Goal: Transaction & Acquisition: Purchase product/service

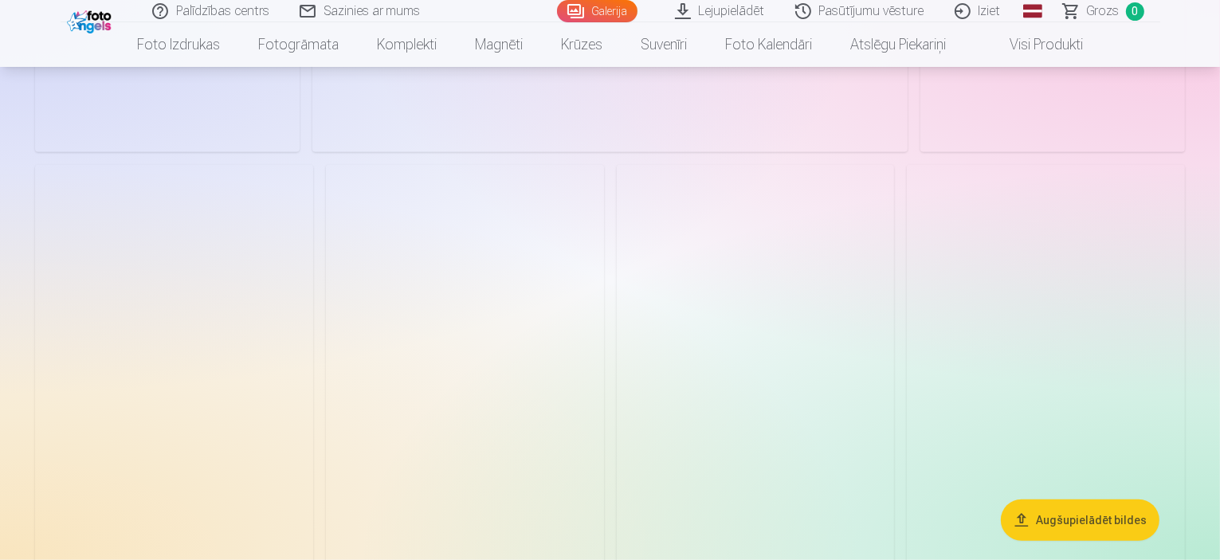
scroll to position [1275, 0]
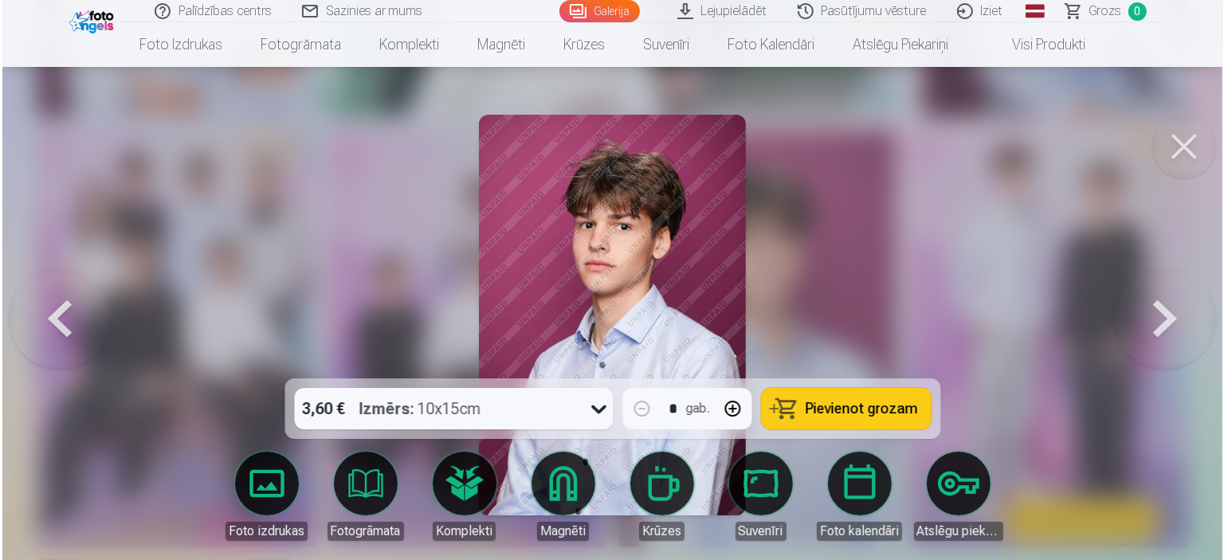
scroll to position [1278, 0]
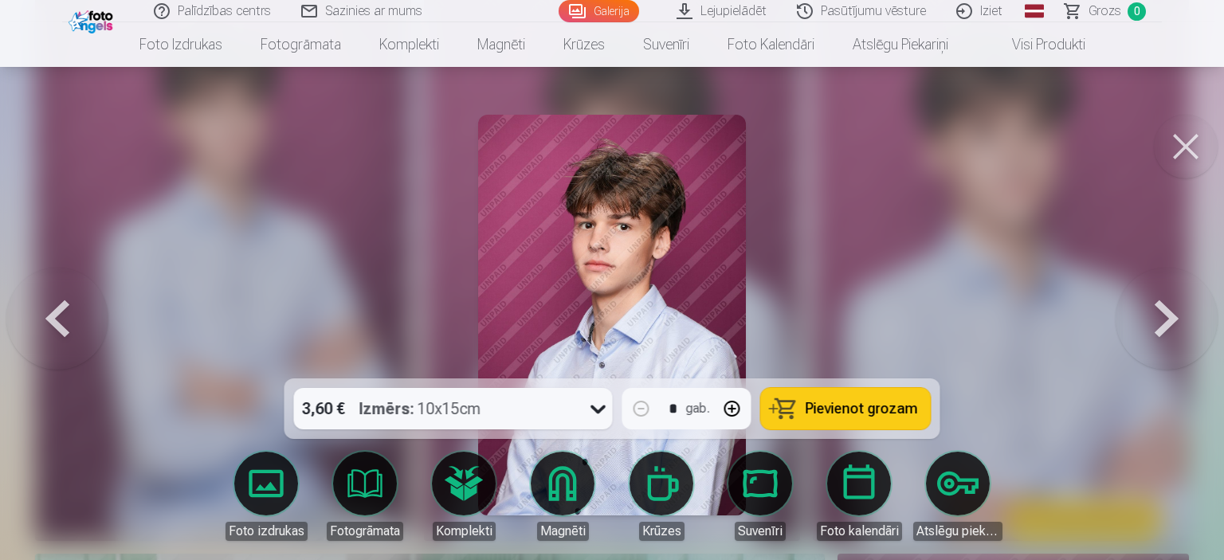
click at [731, 401] on button "button" at bounding box center [732, 409] width 38 height 38
click at [727, 404] on button "button" at bounding box center [732, 409] width 38 height 38
click at [843, 416] on span "Pievienot grozam" at bounding box center [861, 409] width 112 height 14
type input "*"
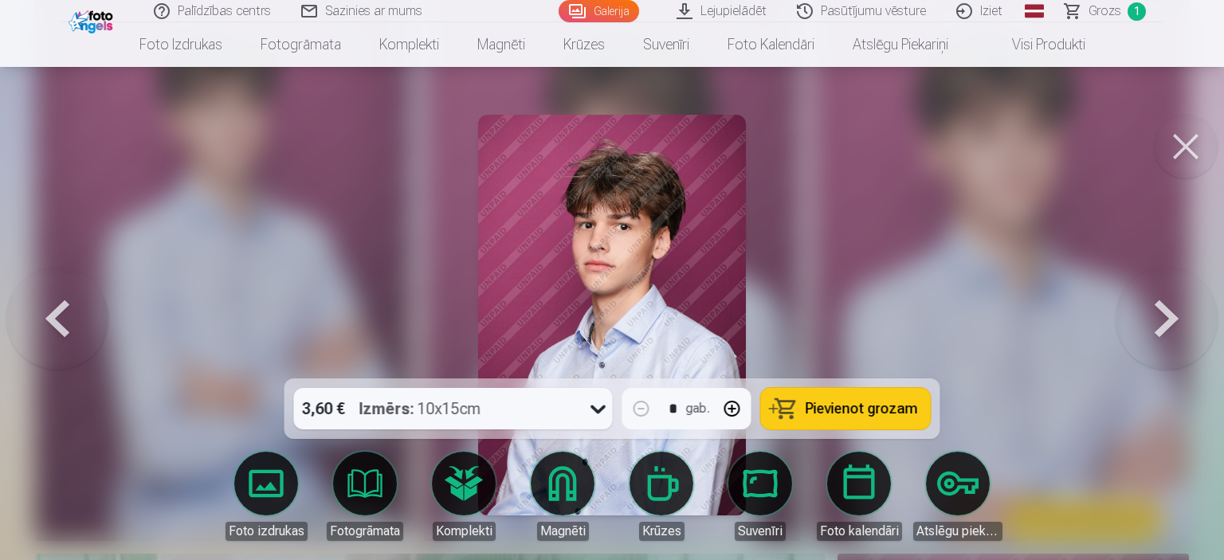
click at [1184, 159] on button at bounding box center [1186, 147] width 64 height 64
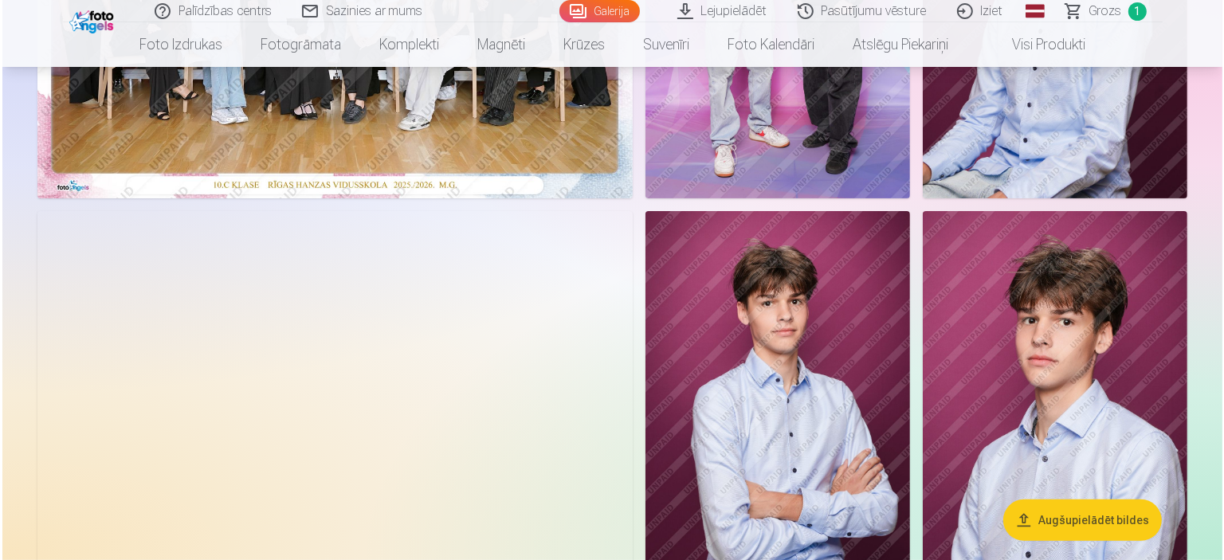
scroll to position [159, 0]
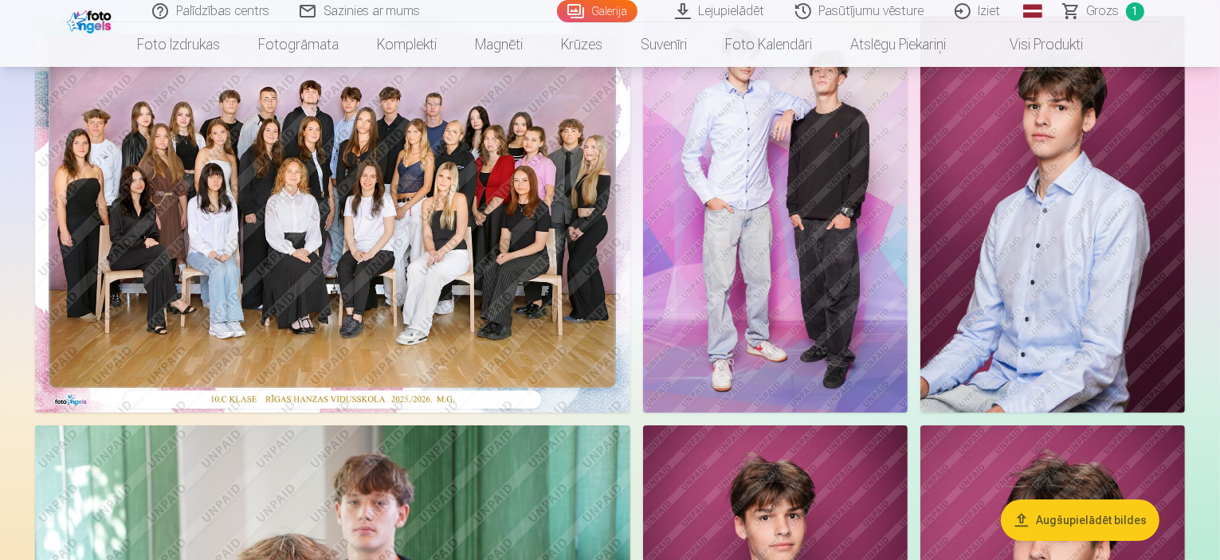
click at [907, 206] on img at bounding box center [775, 214] width 264 height 397
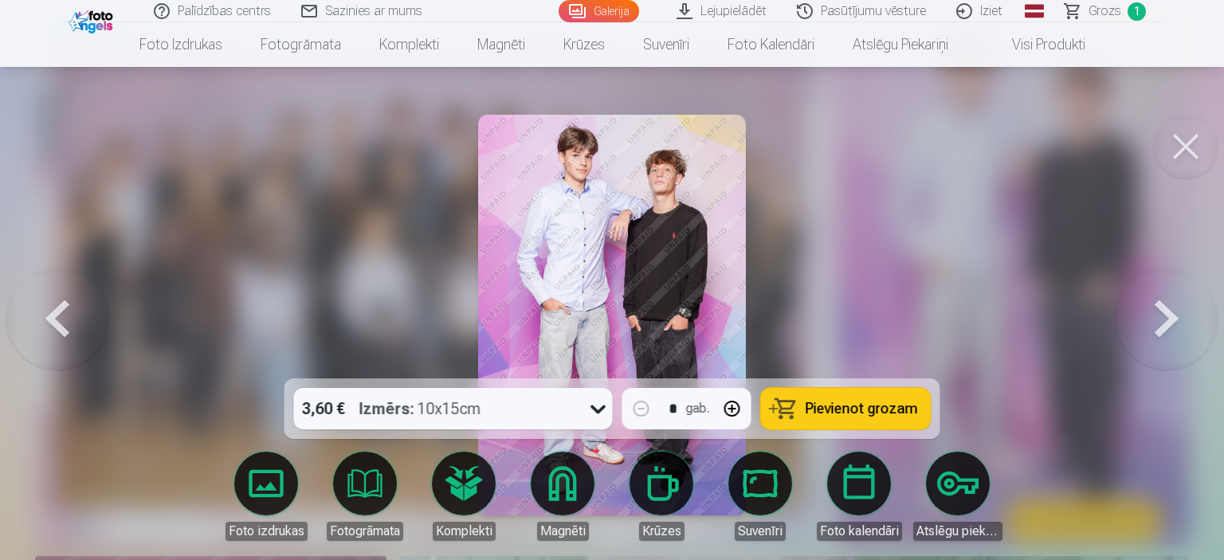
click at [736, 402] on button "button" at bounding box center [732, 409] width 38 height 38
click at [842, 410] on span "Pievienot grozam" at bounding box center [861, 409] width 112 height 14
type input "*"
click at [1091, 14] on span "Grozs" at bounding box center [1104, 11] width 33 height 19
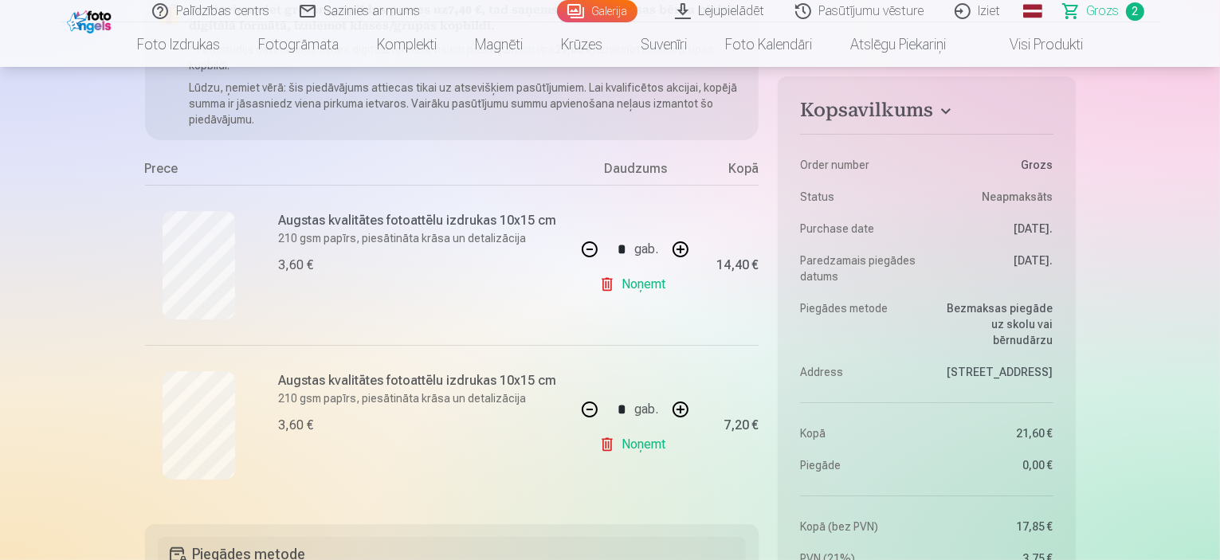
scroll to position [319, 0]
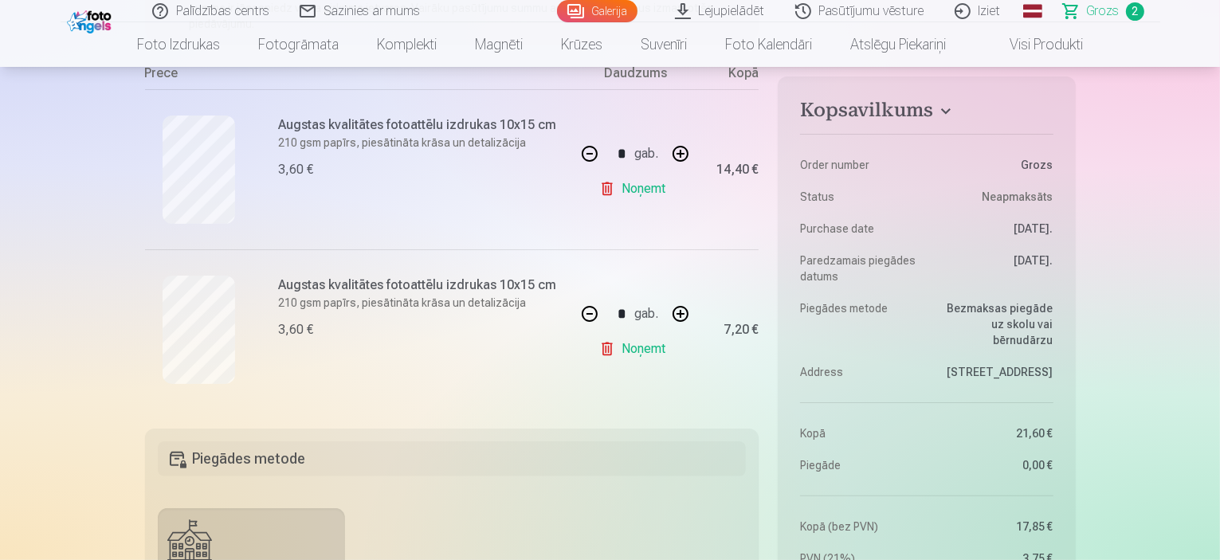
click at [582, 321] on button "button" at bounding box center [589, 314] width 38 height 38
type input "*"
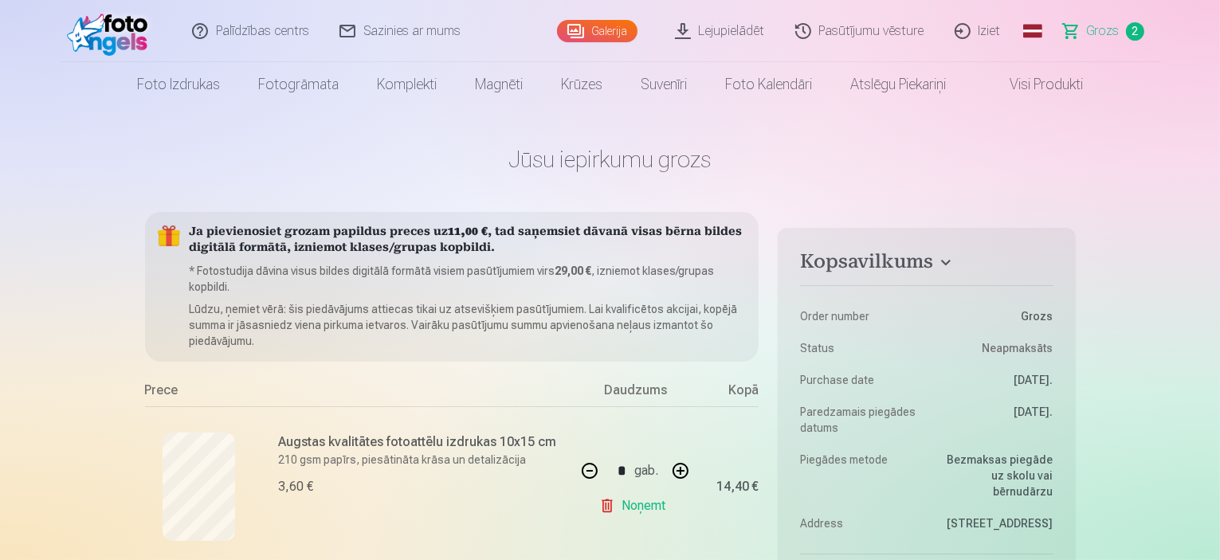
scroll to position [0, 0]
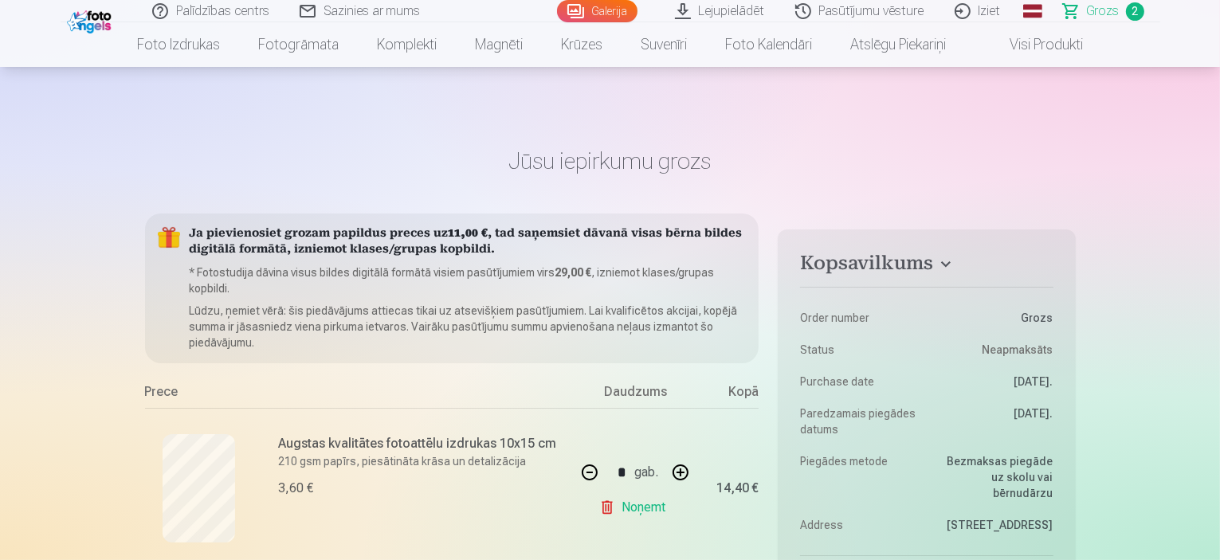
scroll to position [159, 0]
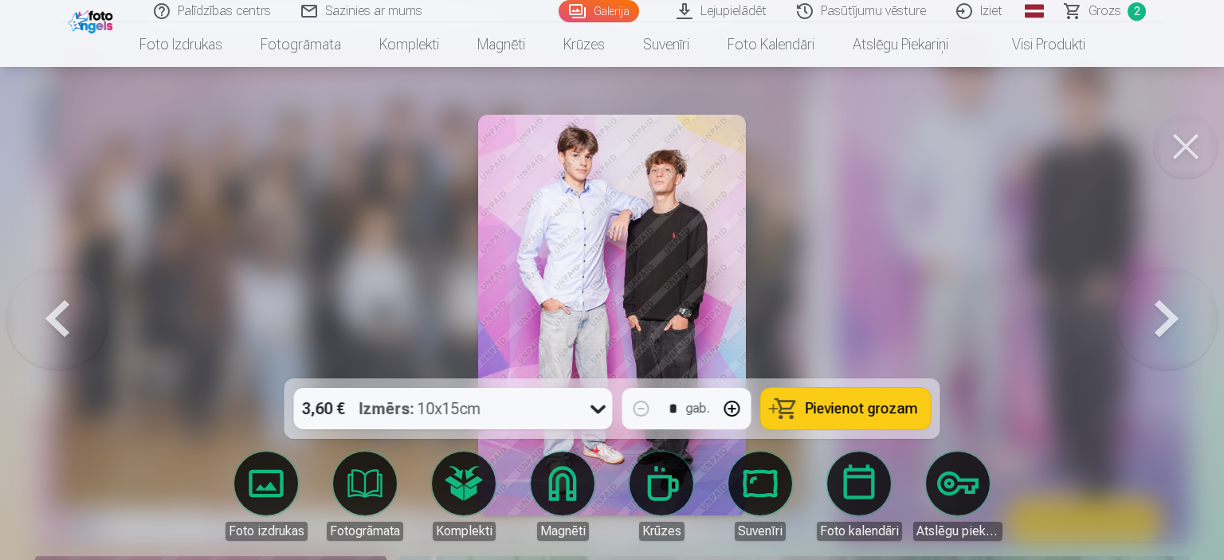
click at [1163, 164] on button at bounding box center [1186, 147] width 64 height 64
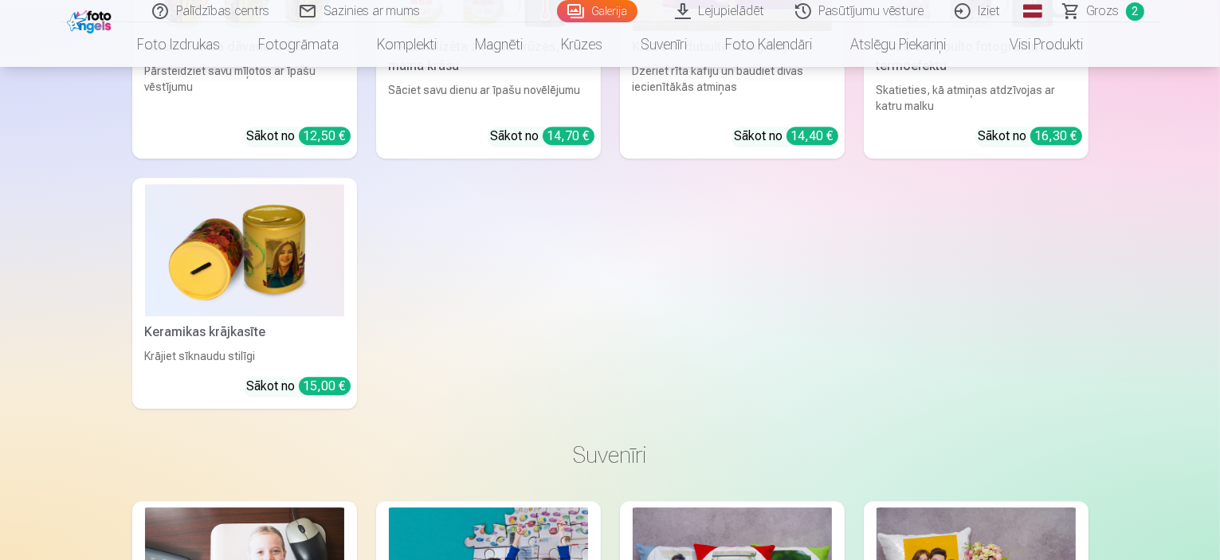
scroll to position [4860, 0]
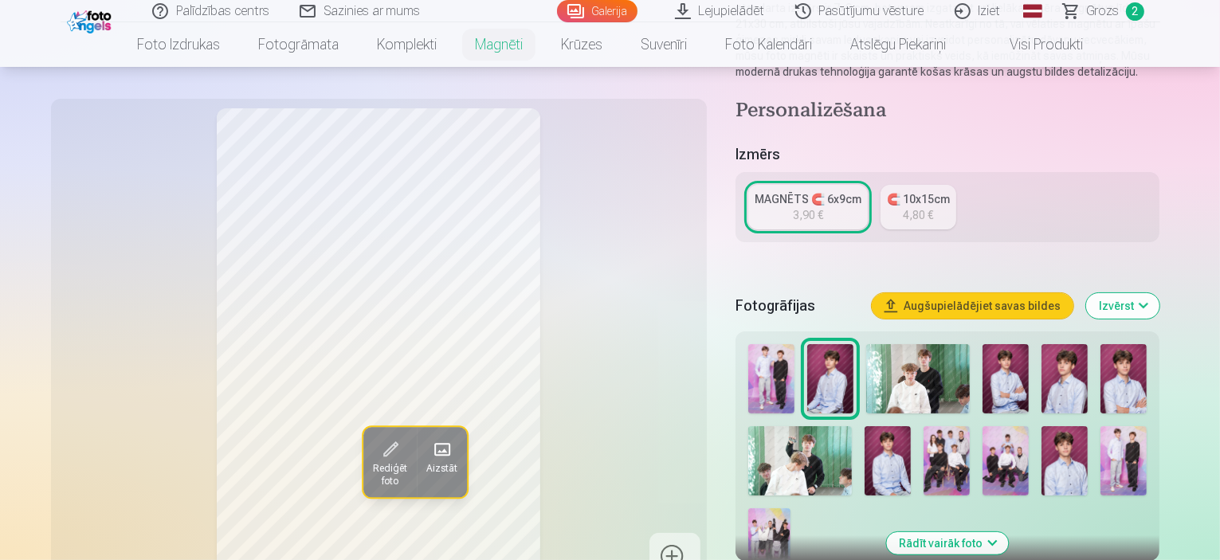
scroll to position [319, 0]
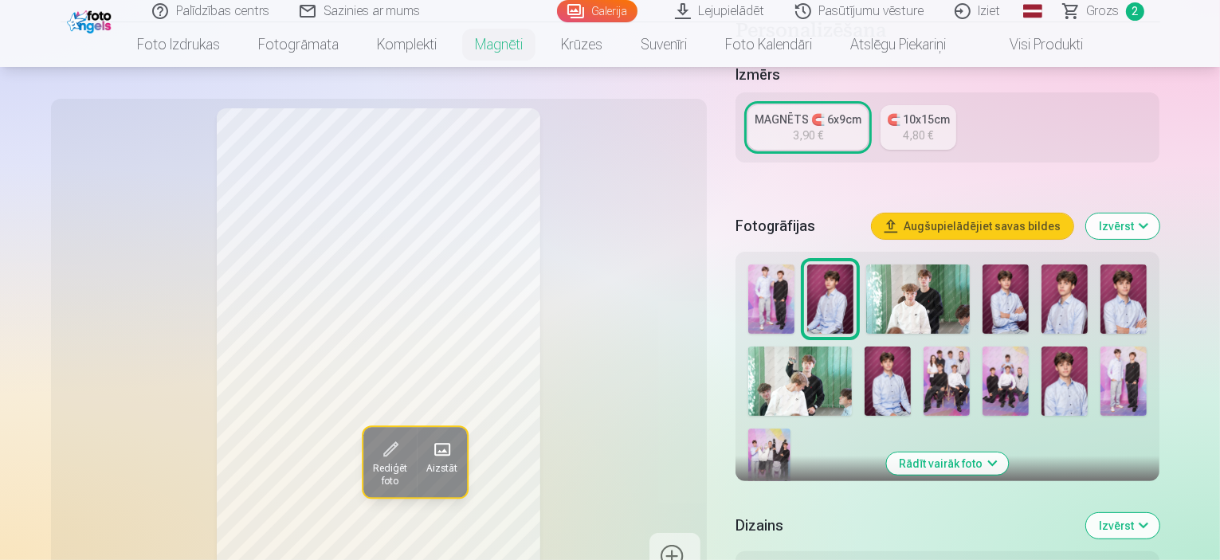
click at [1087, 285] on img at bounding box center [1064, 298] width 46 height 69
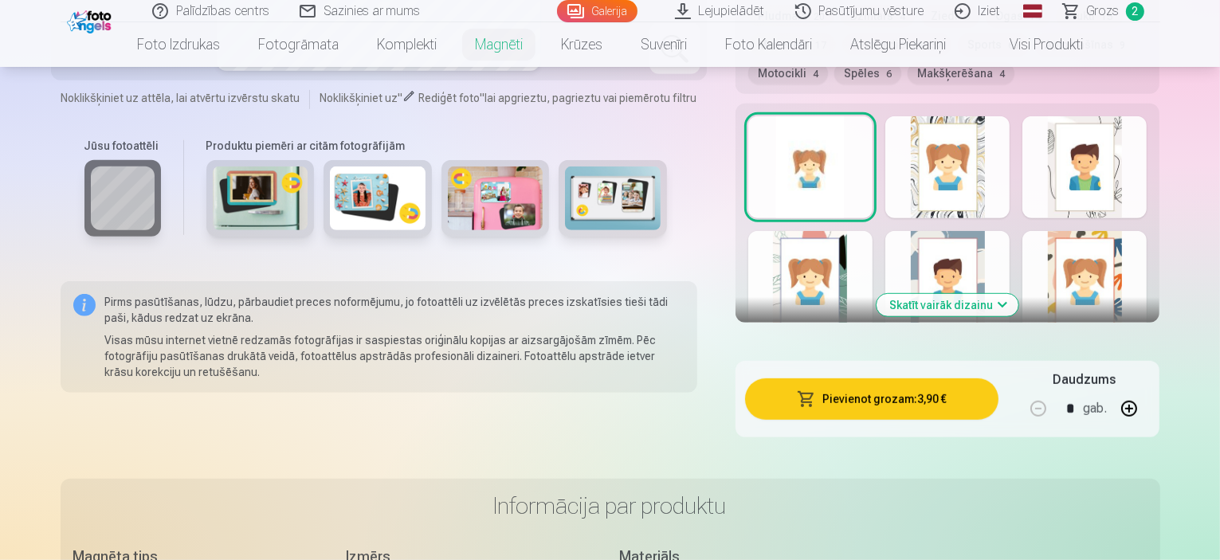
scroll to position [876, 0]
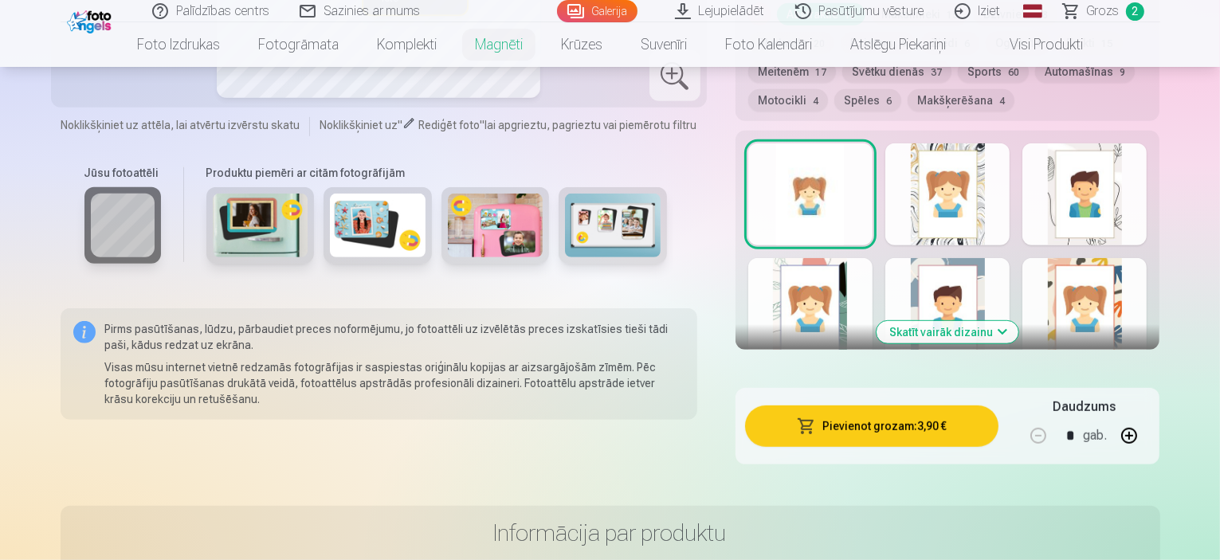
click at [979, 321] on button "Skatīt vairāk dizainu" at bounding box center [947, 332] width 142 height 22
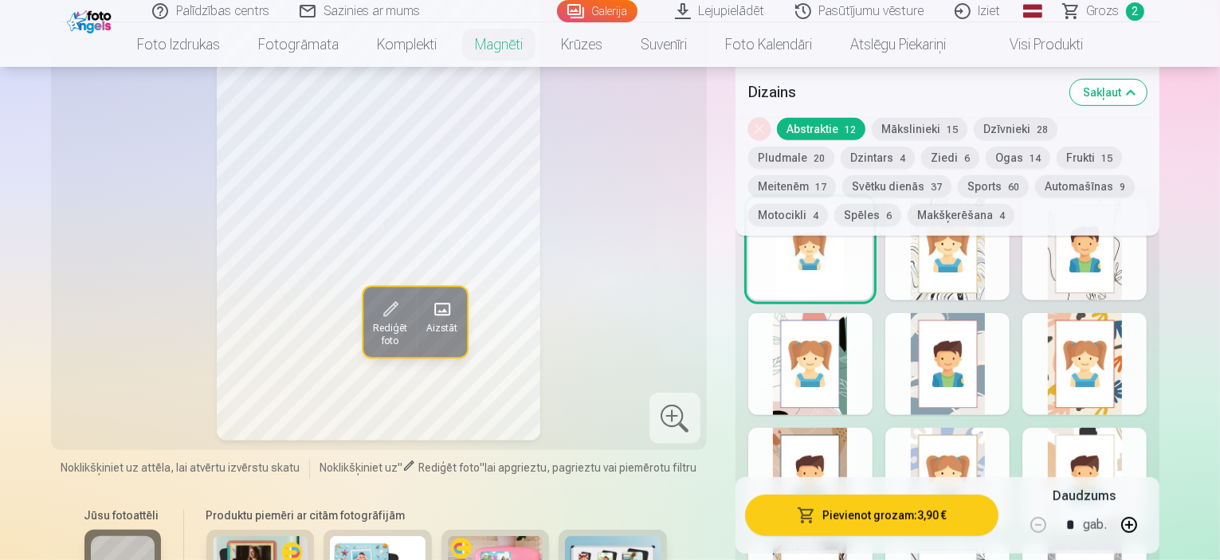
scroll to position [797, 0]
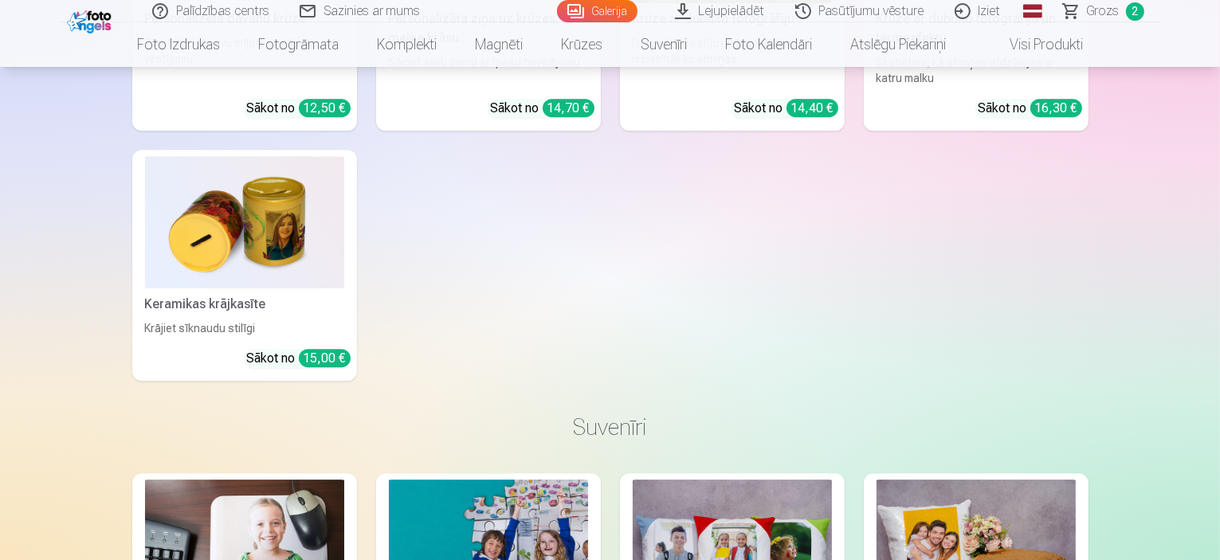
scroll to position [4860, 0]
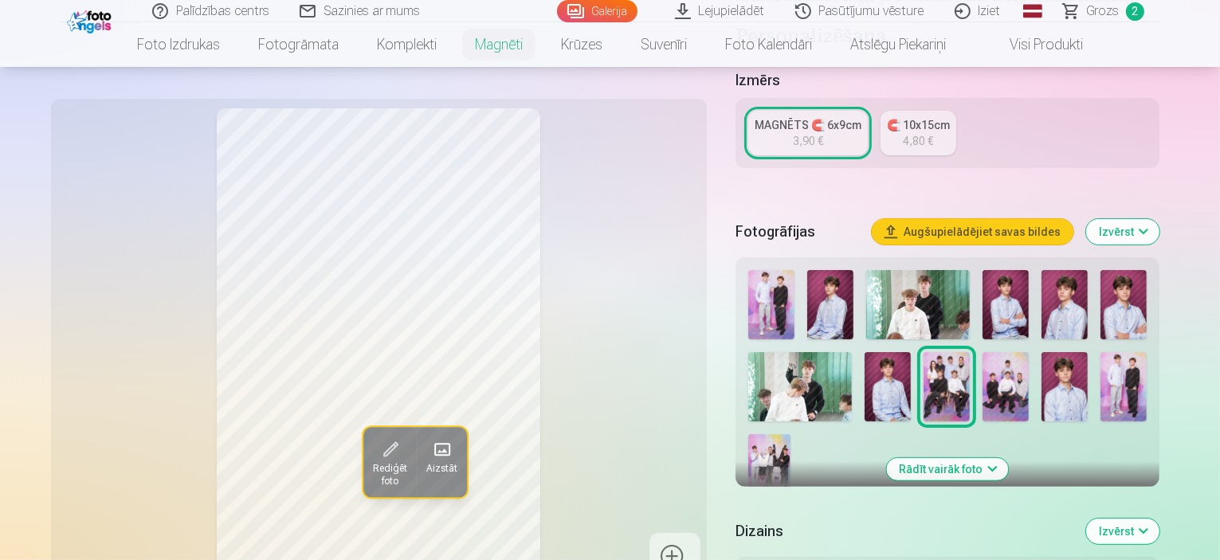
scroll to position [319, 0]
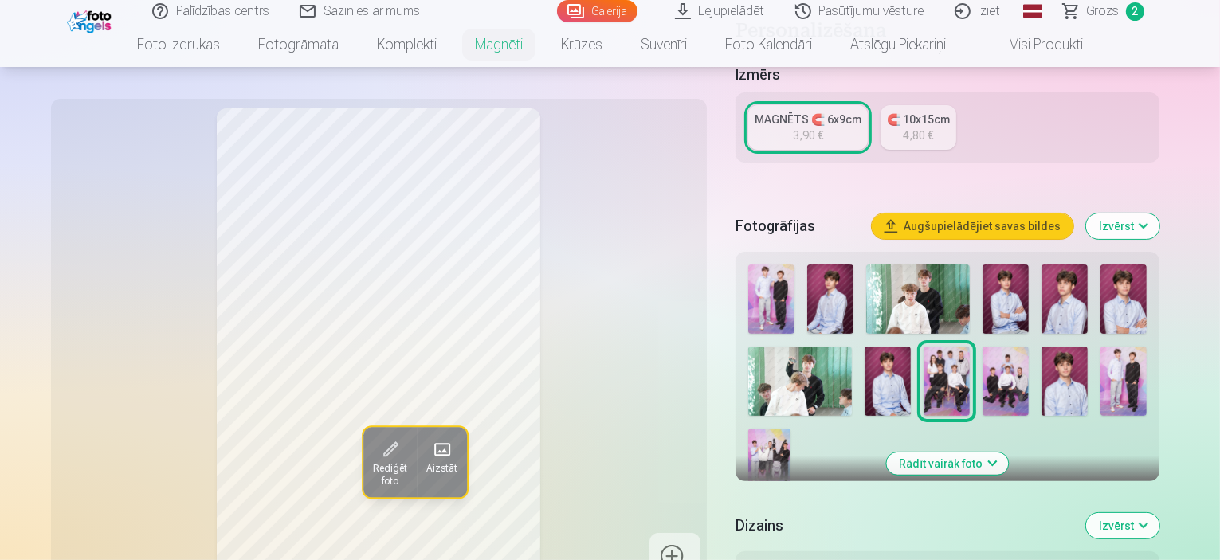
click at [1087, 304] on img at bounding box center [1064, 298] width 46 height 69
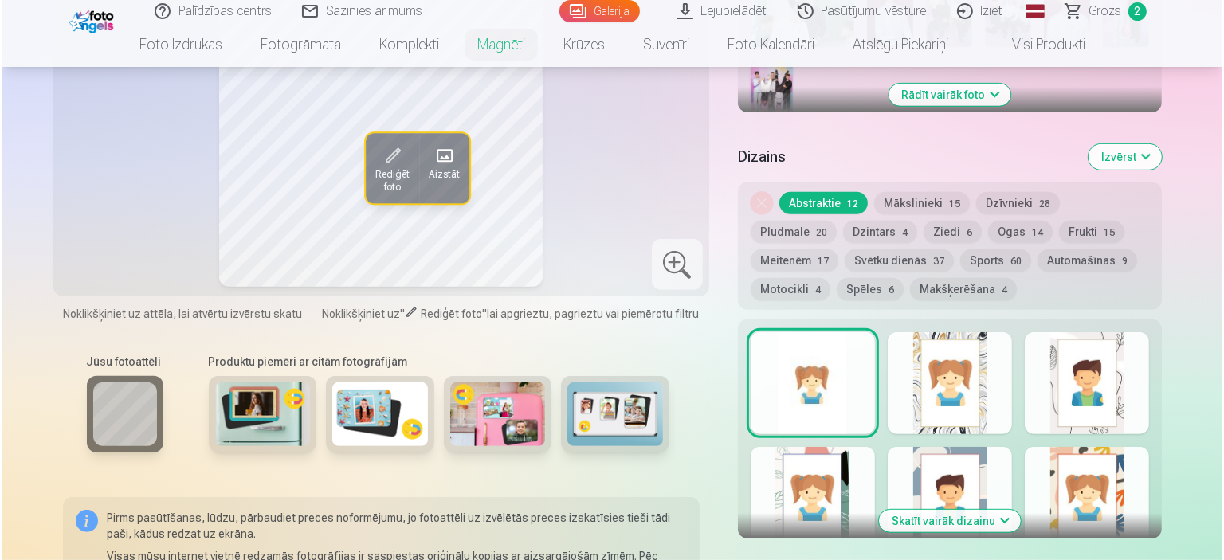
scroll to position [717, 0]
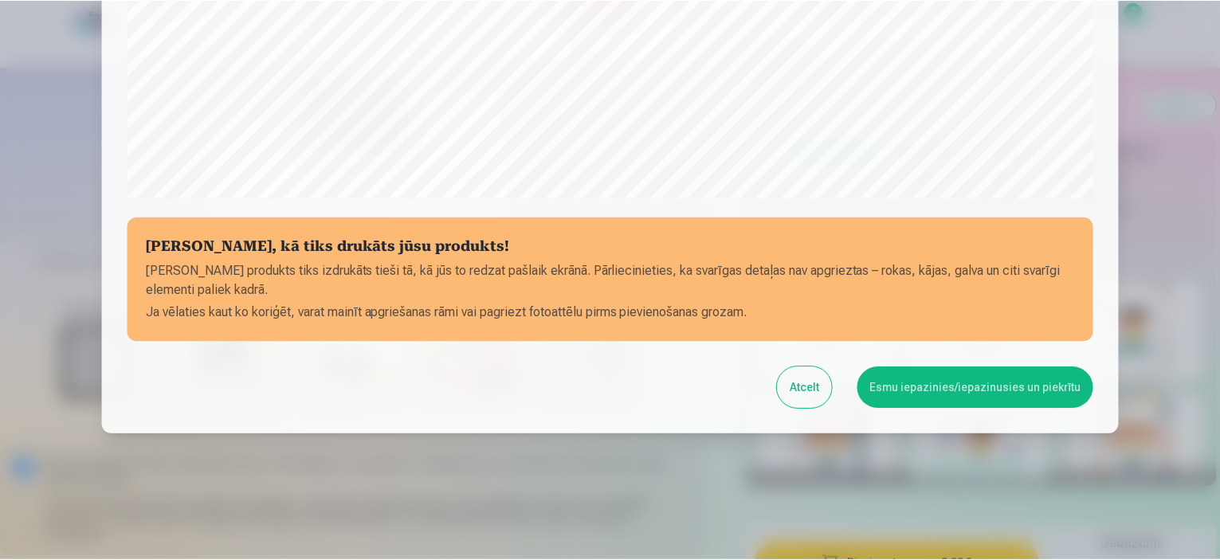
scroll to position [586, 0]
click at [813, 388] on button "Atcelt" at bounding box center [806, 386] width 55 height 41
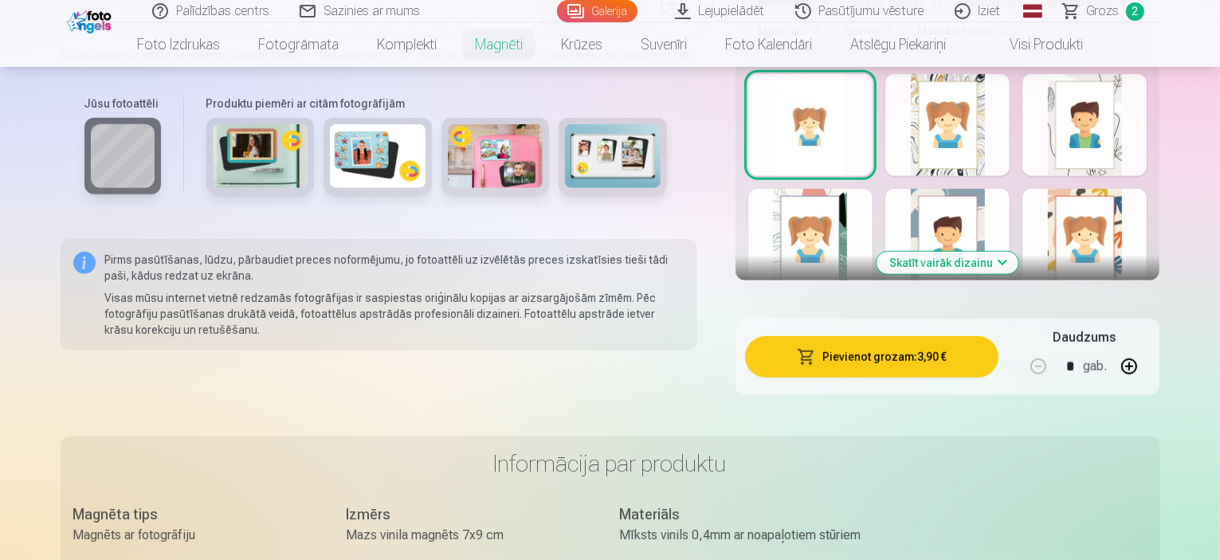
scroll to position [956, 0]
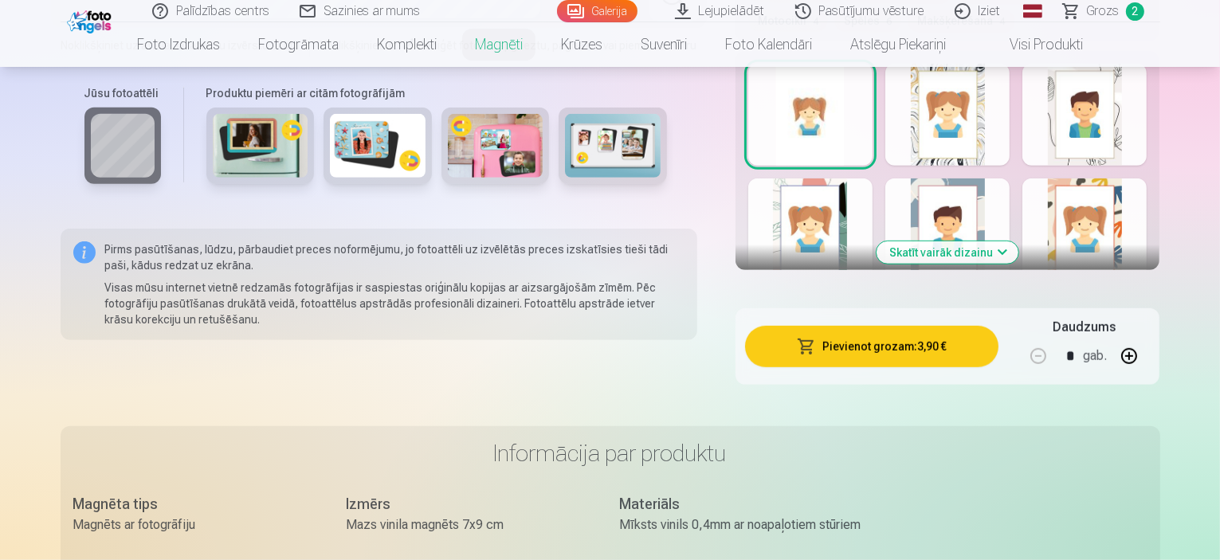
scroll to position [4860, 0]
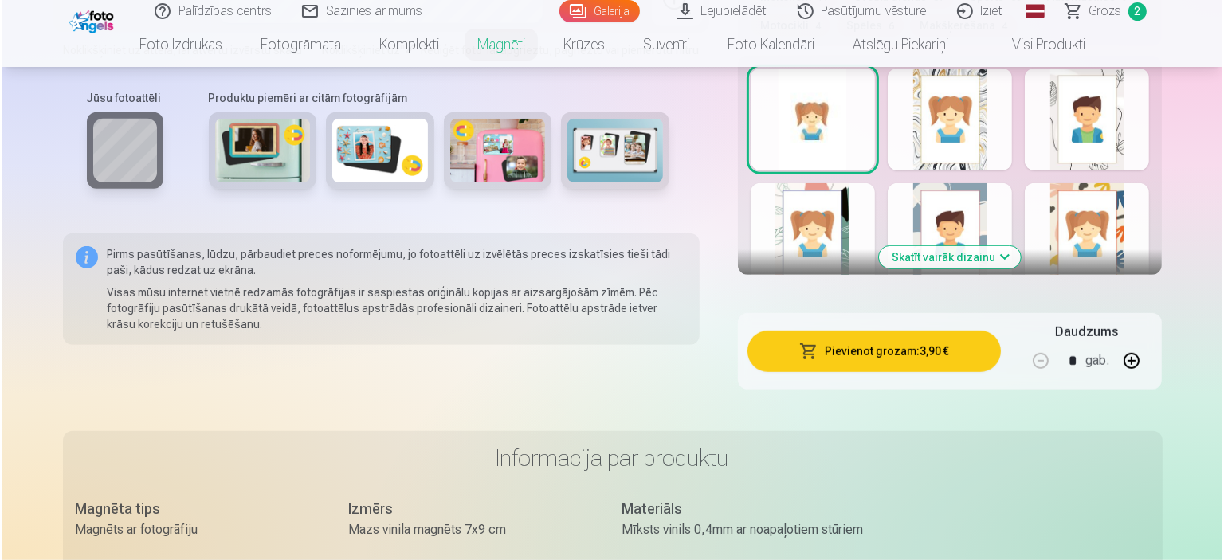
scroll to position [956, 0]
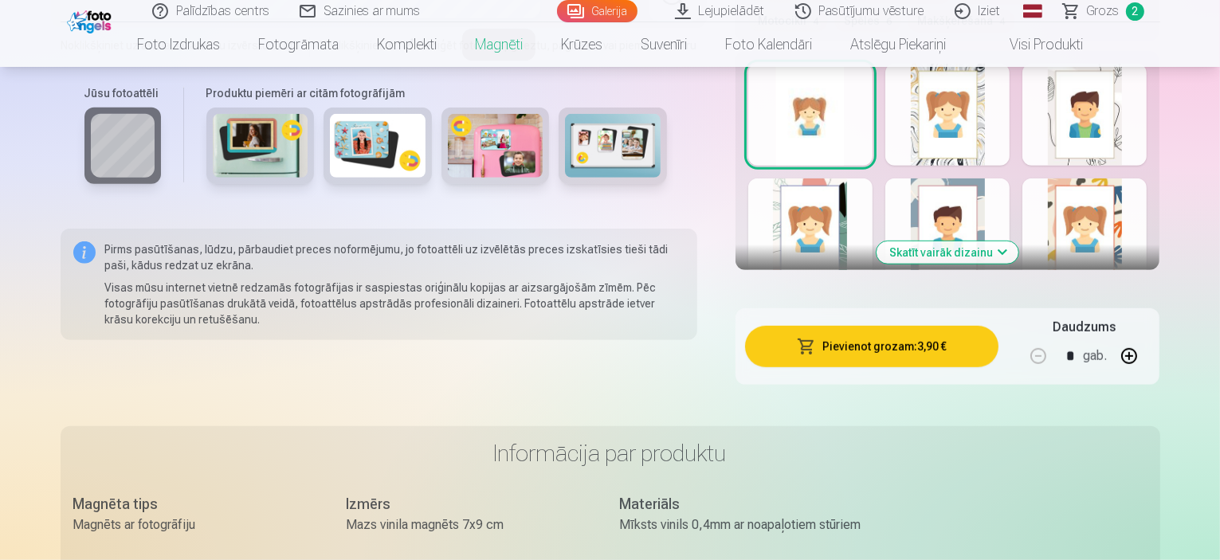
click at [942, 326] on button "Pievienot grozam : 3,90 €" at bounding box center [872, 346] width 254 height 41
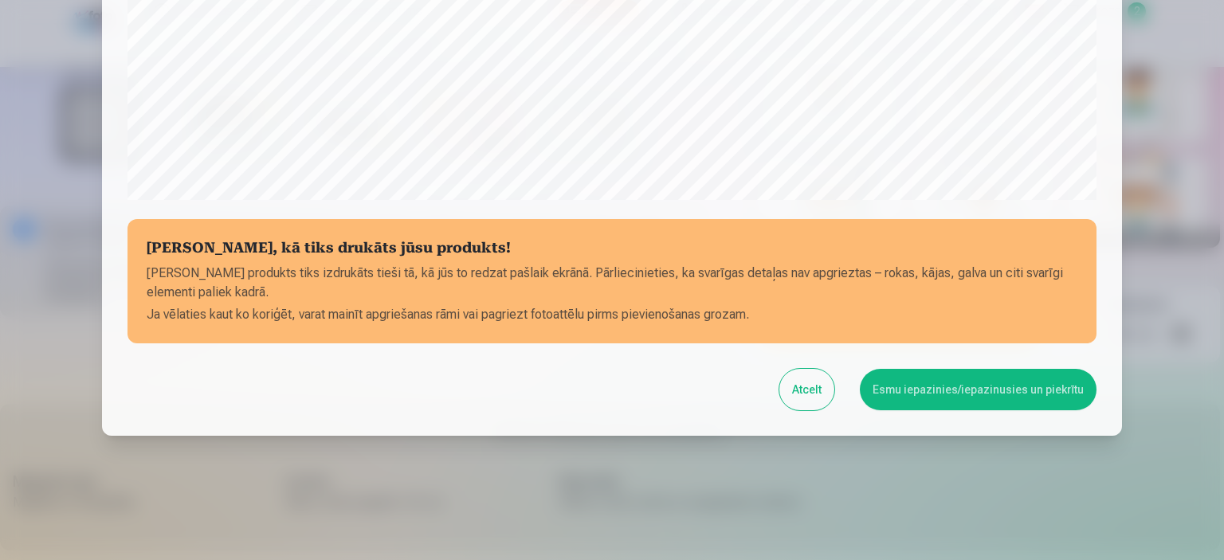
scroll to position [586, 0]
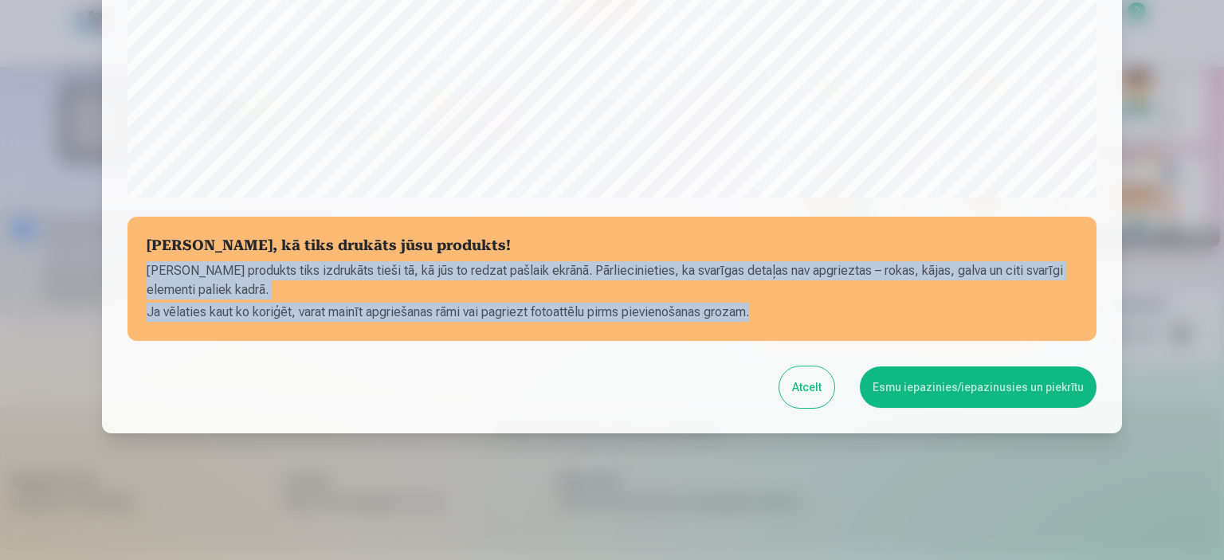
drag, startPoint x: 137, startPoint y: 272, endPoint x: 989, endPoint y: 302, distance: 852.2
click at [986, 302] on section "[PERSON_NAME], kā tiks drukāts jūsu produkts! Jūsu produkts tiks izdrukāts tieš…" at bounding box center [611, 279] width 969 height 124
click at [1013, 377] on button "Esmu iepazinies/iepazinusies un piekrītu" at bounding box center [978, 386] width 237 height 41
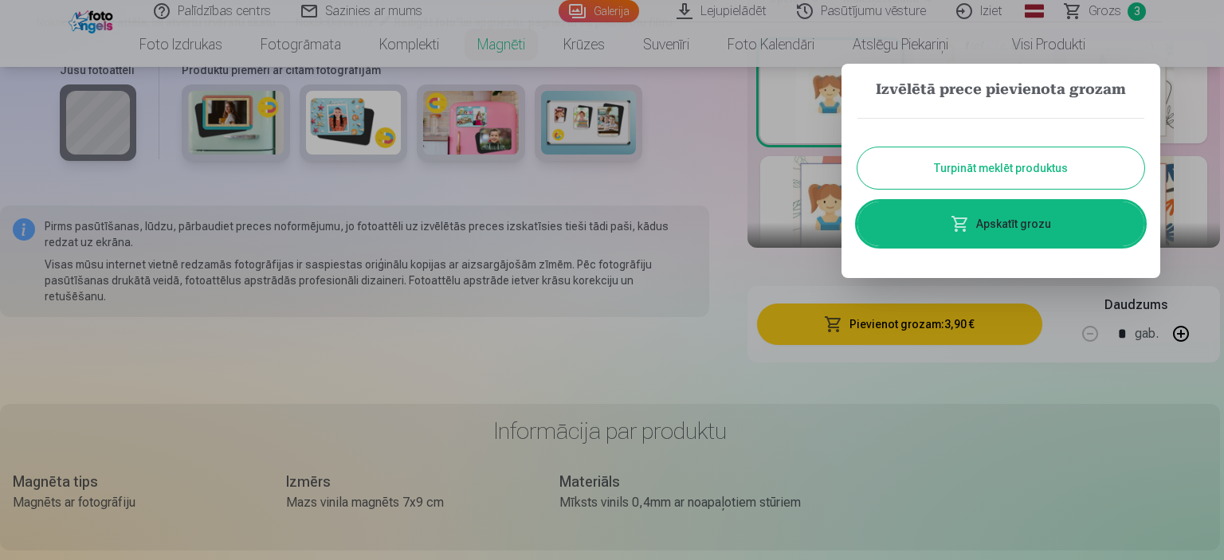
click at [1048, 433] on div at bounding box center [612, 280] width 1224 height 560
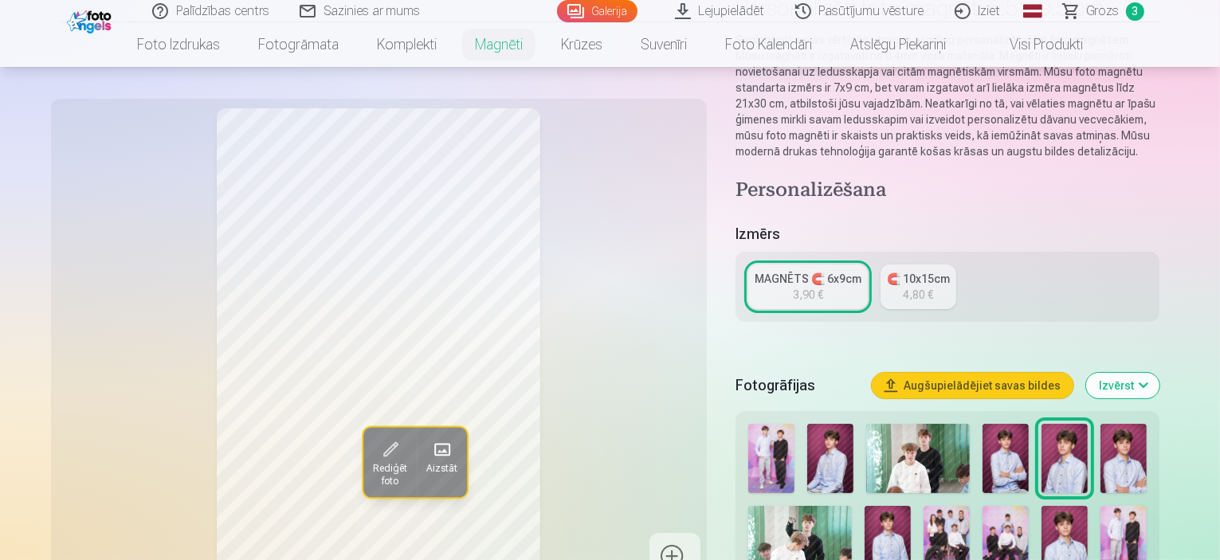
scroll to position [0, 0]
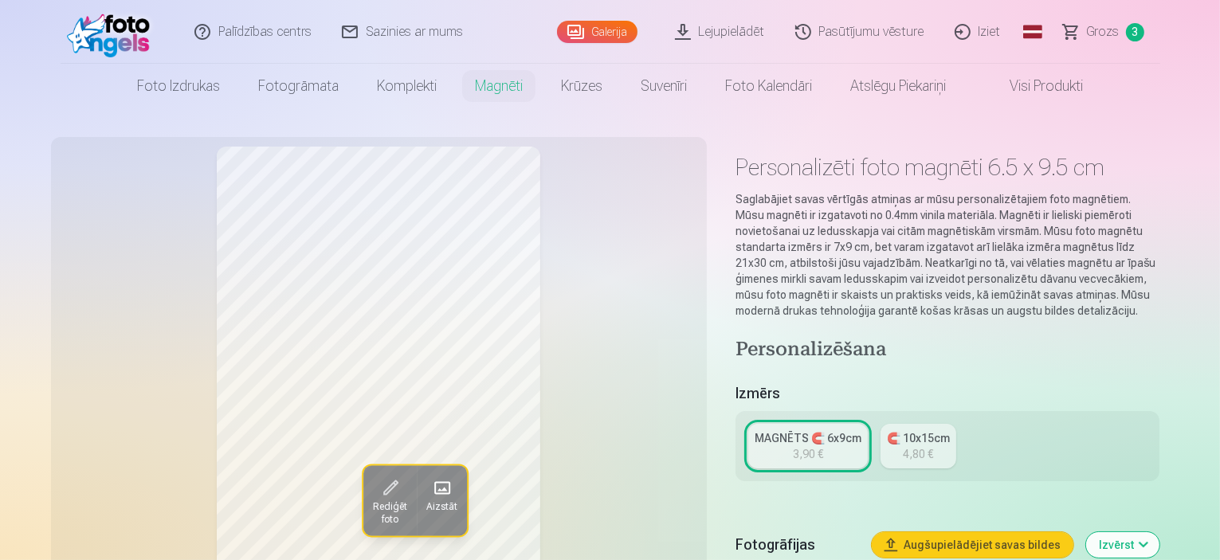
click at [200, 100] on link "Foto izdrukas" at bounding box center [178, 86] width 121 height 45
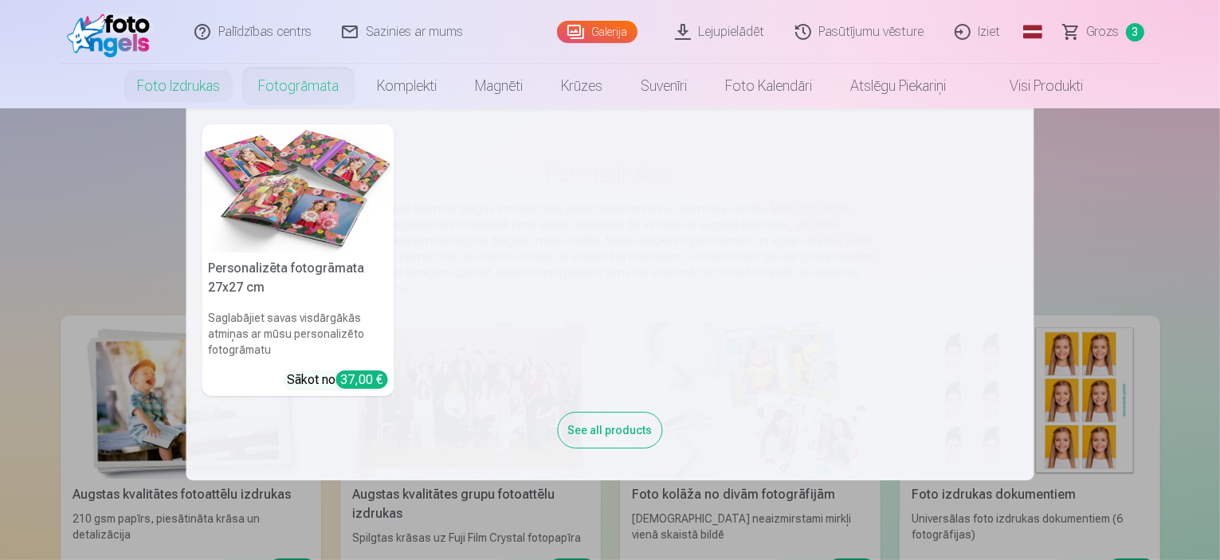
click at [303, 91] on link "Fotogrāmata" at bounding box center [298, 86] width 119 height 45
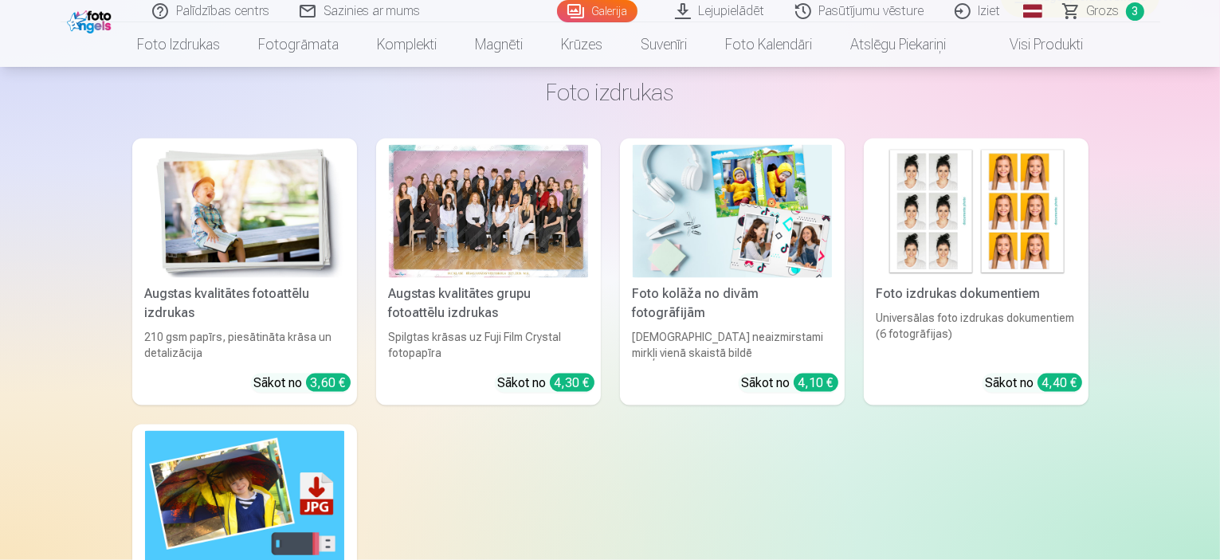
scroll to position [2231, 0]
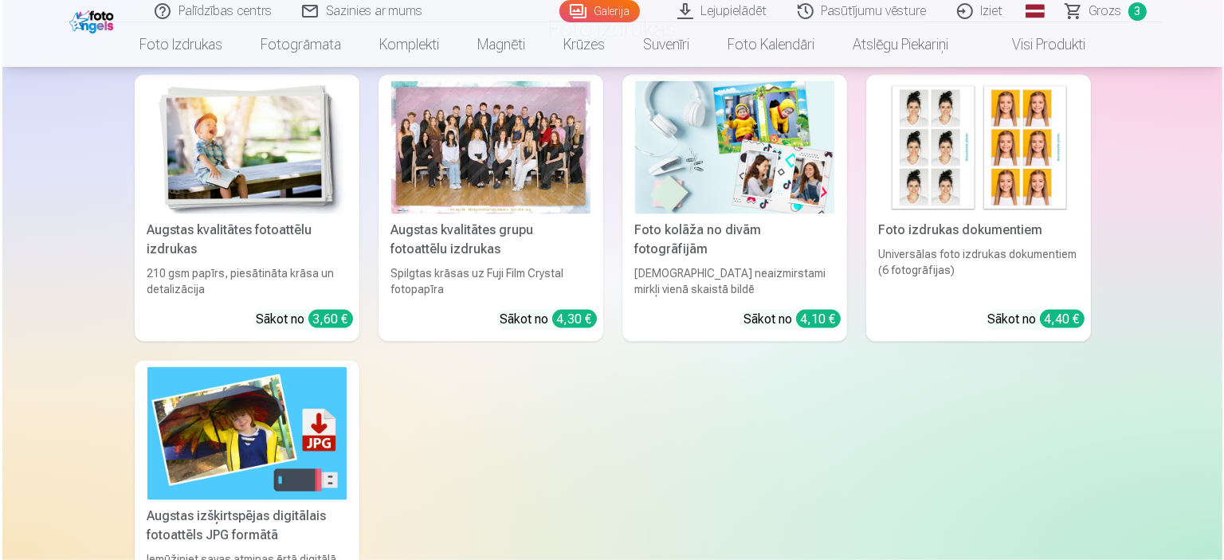
scroll to position [2316, 0]
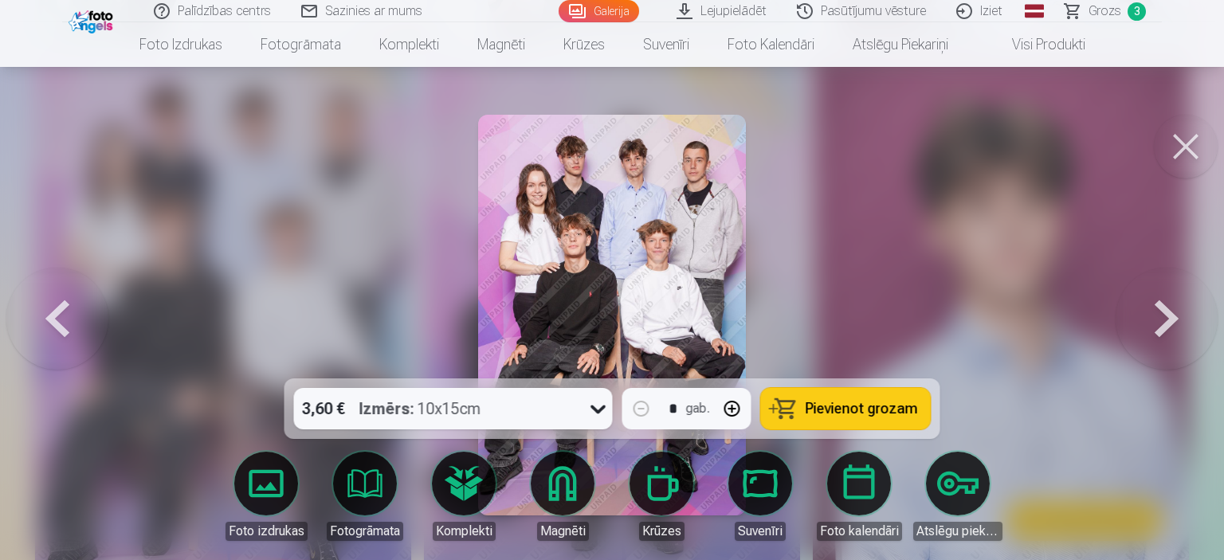
click at [841, 416] on span "Pievienot grozam" at bounding box center [861, 409] width 112 height 14
click at [1110, 29] on nav "Foto izdrukas Augstas kvalitātes fotoattēlu izdrukas 210 gsm papīrs, piesātināt…" at bounding box center [612, 44] width 1224 height 45
drag, startPoint x: 1189, startPoint y: 151, endPoint x: 1160, endPoint y: 155, distance: 28.9
click at [1189, 152] on button at bounding box center [1186, 147] width 64 height 64
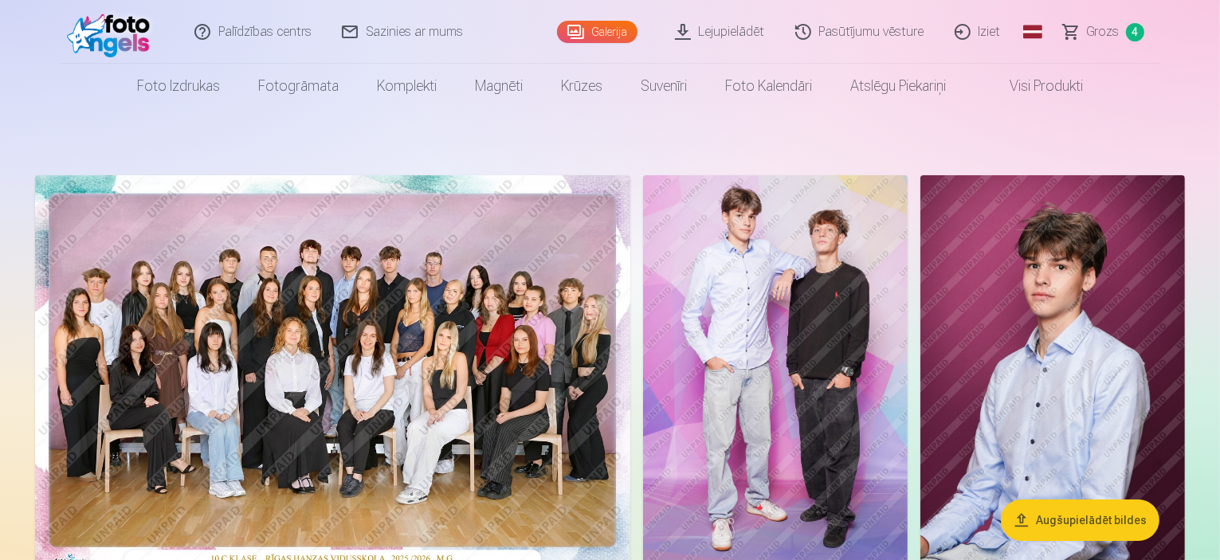
click at [402, 385] on img at bounding box center [332, 373] width 595 height 397
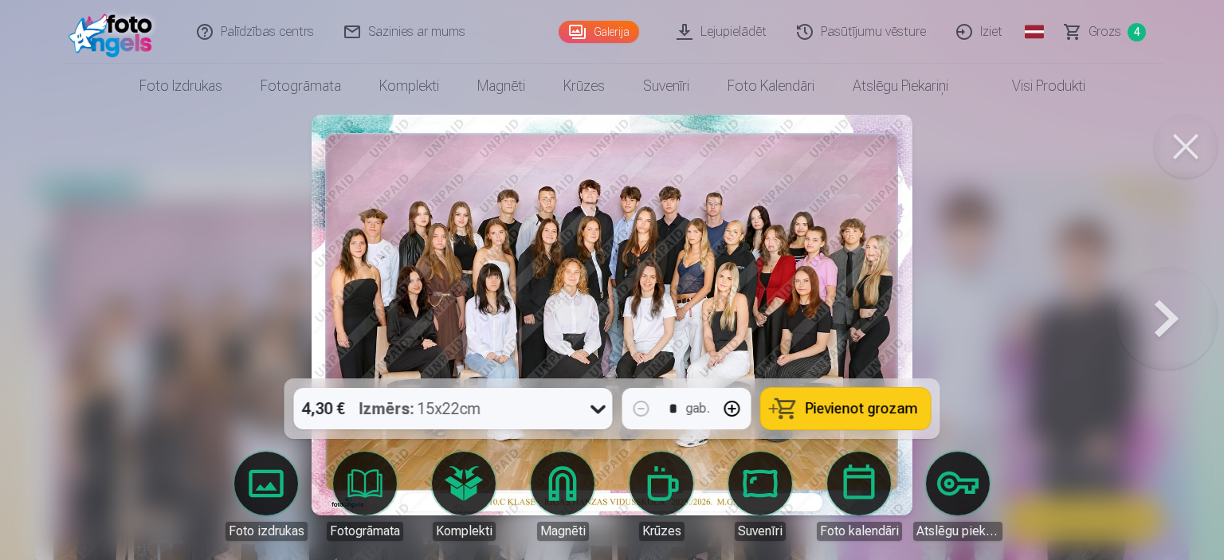
click at [841, 404] on span "Pievienot grozam" at bounding box center [861, 409] width 112 height 14
click at [1087, 28] on link "Grozs 5" at bounding box center [1106, 32] width 112 height 64
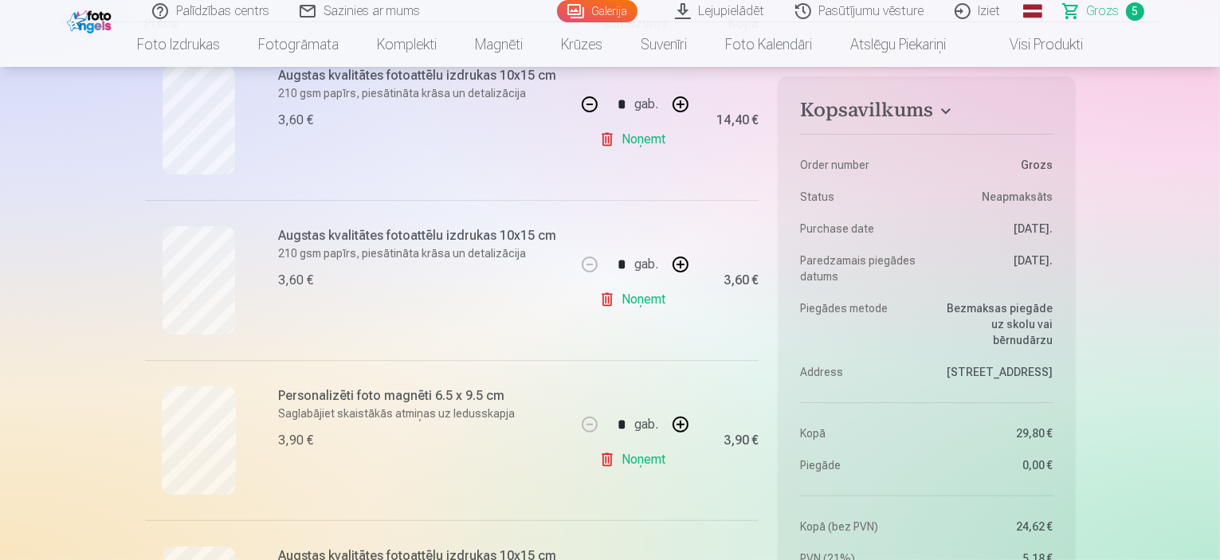
scroll to position [319, 0]
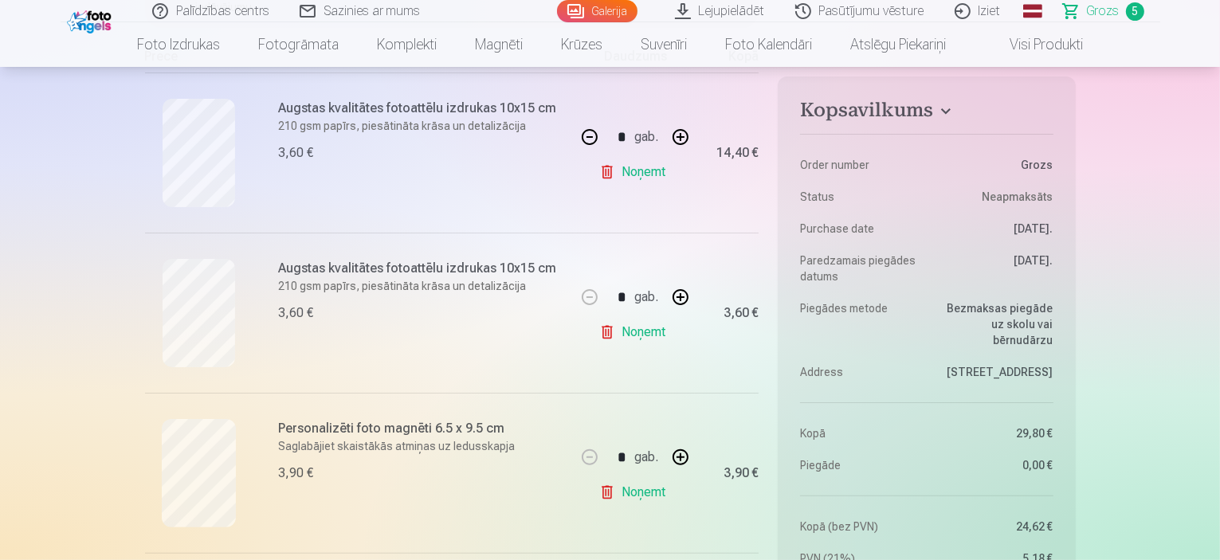
click at [586, 131] on button "button" at bounding box center [589, 137] width 38 height 38
type input "*"
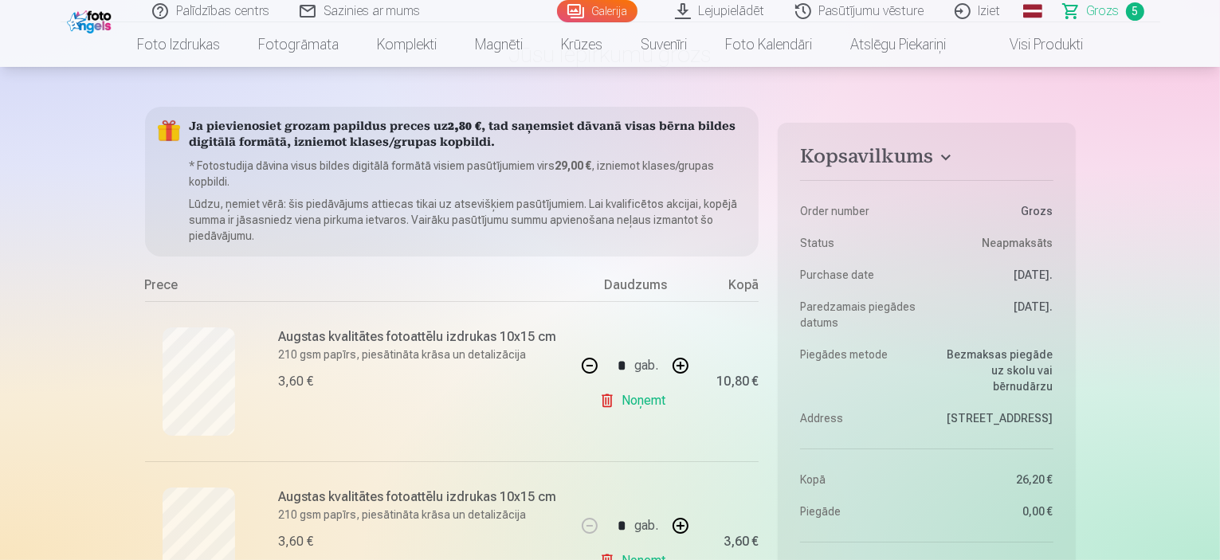
scroll to position [0, 0]
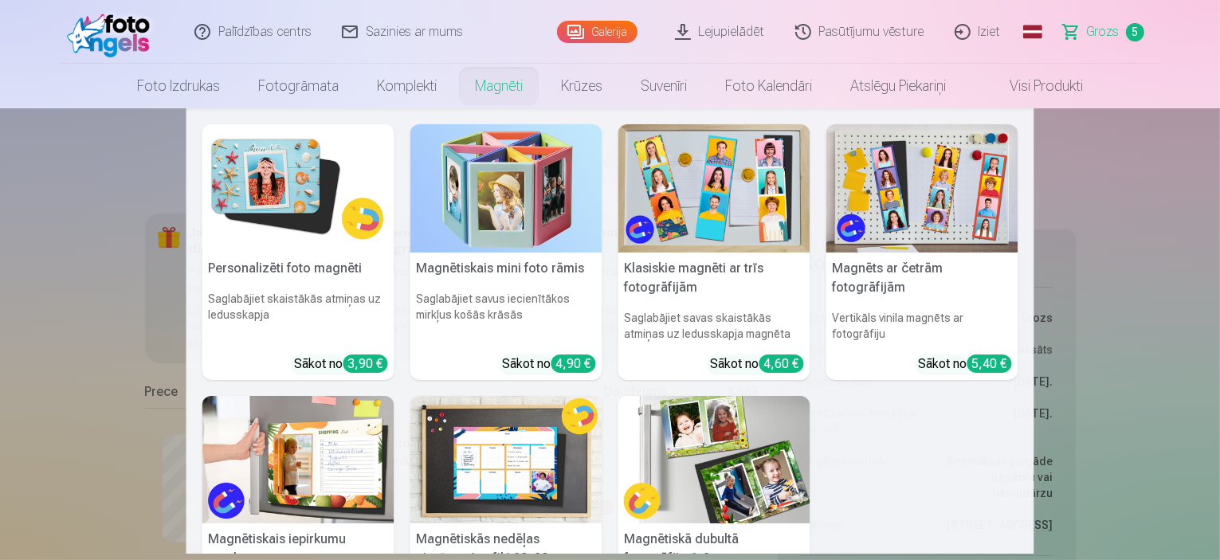
click at [503, 88] on link "Magnēti" at bounding box center [499, 86] width 86 height 45
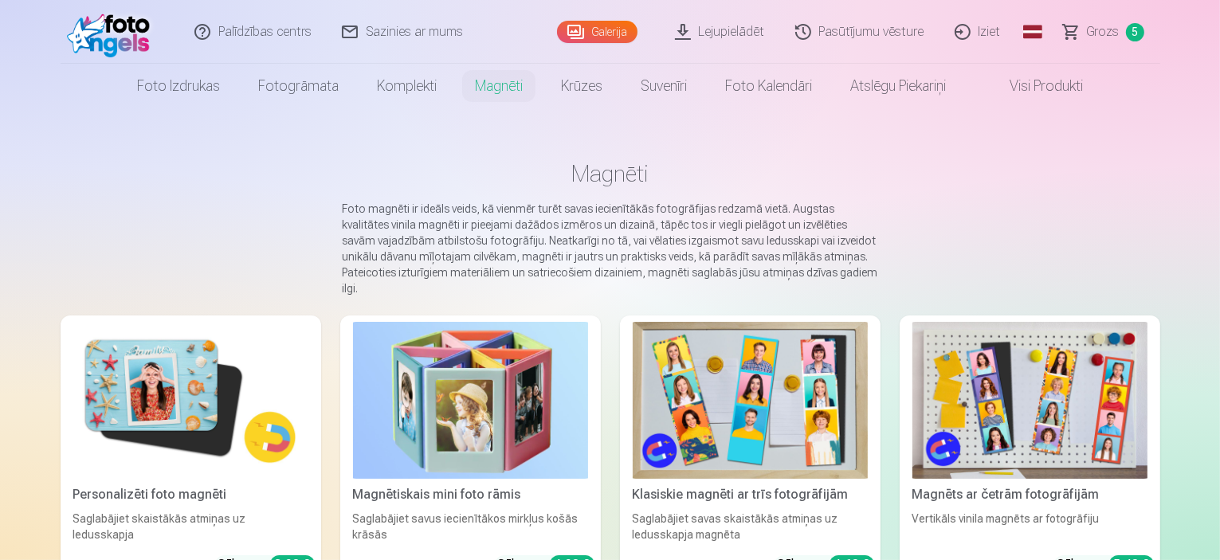
click at [731, 395] on img at bounding box center [750, 400] width 235 height 157
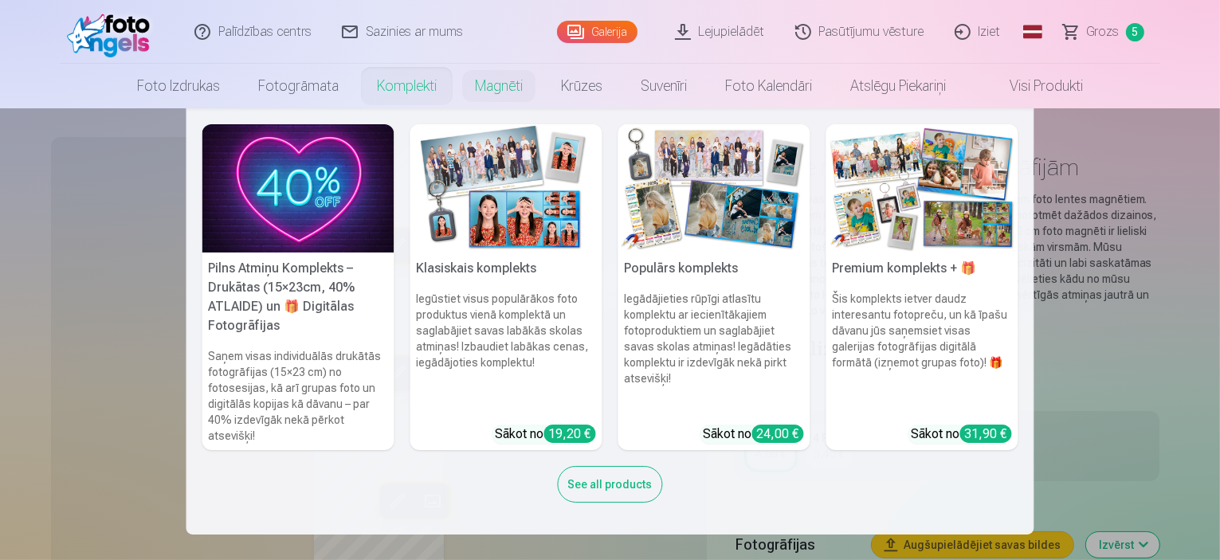
click at [261, 199] on img at bounding box center [298, 188] width 192 height 128
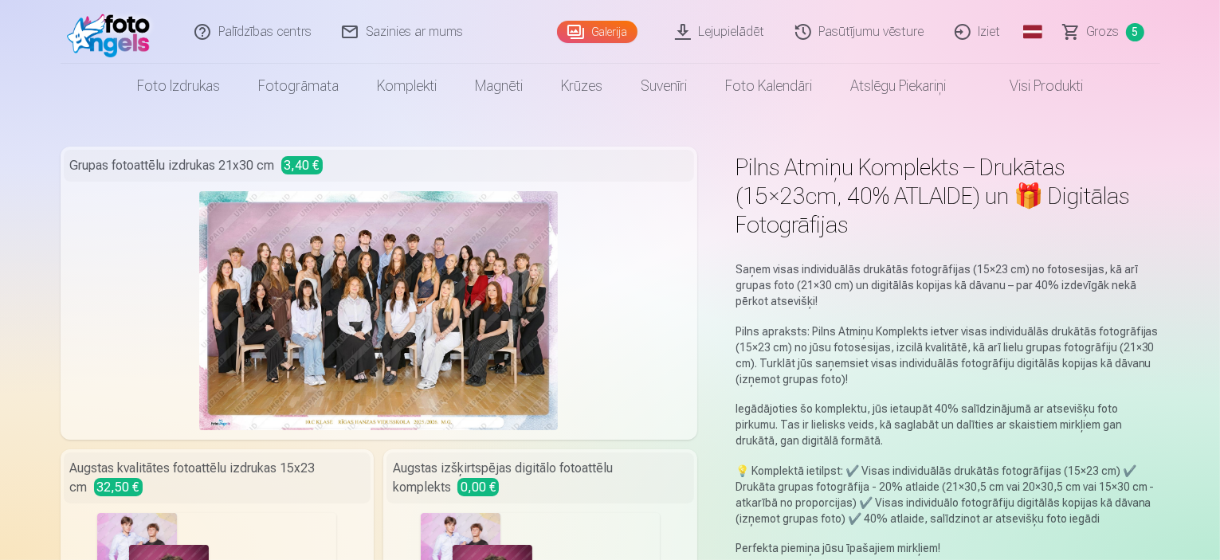
click at [736, 29] on link "Lejupielādēt" at bounding box center [720, 32] width 120 height 64
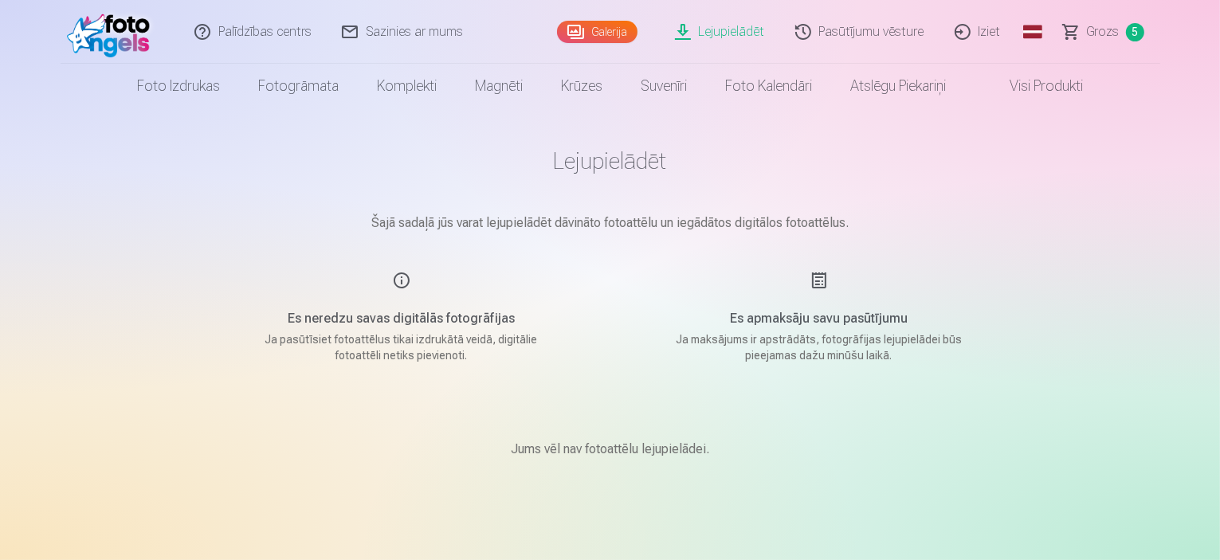
click at [1087, 31] on link "Grozs 5" at bounding box center [1104, 32] width 112 height 64
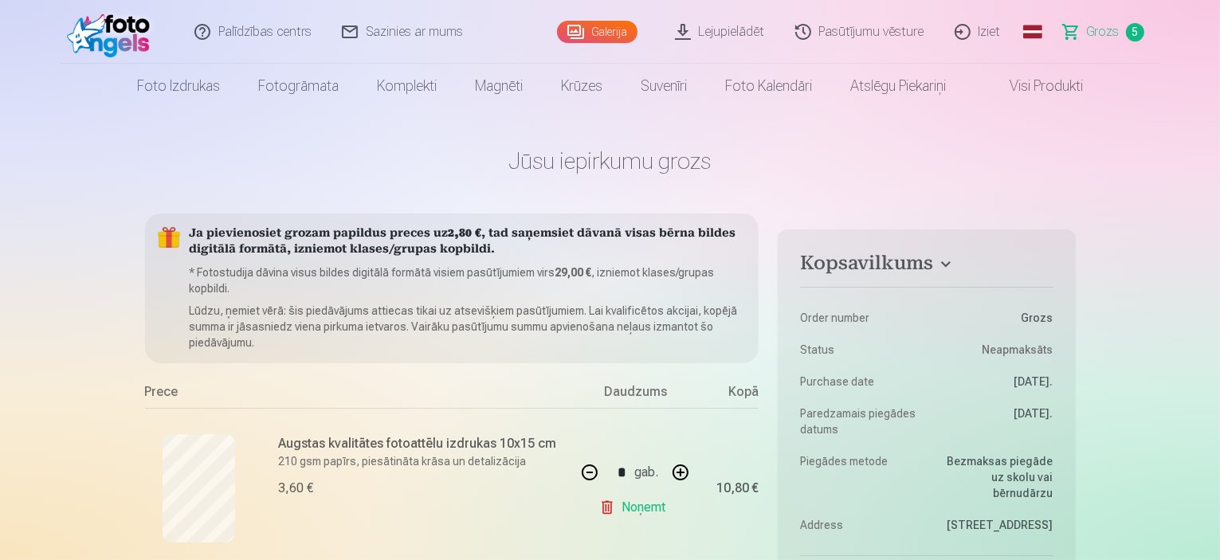
click at [611, 31] on link "Galerija" at bounding box center [597, 32] width 80 height 22
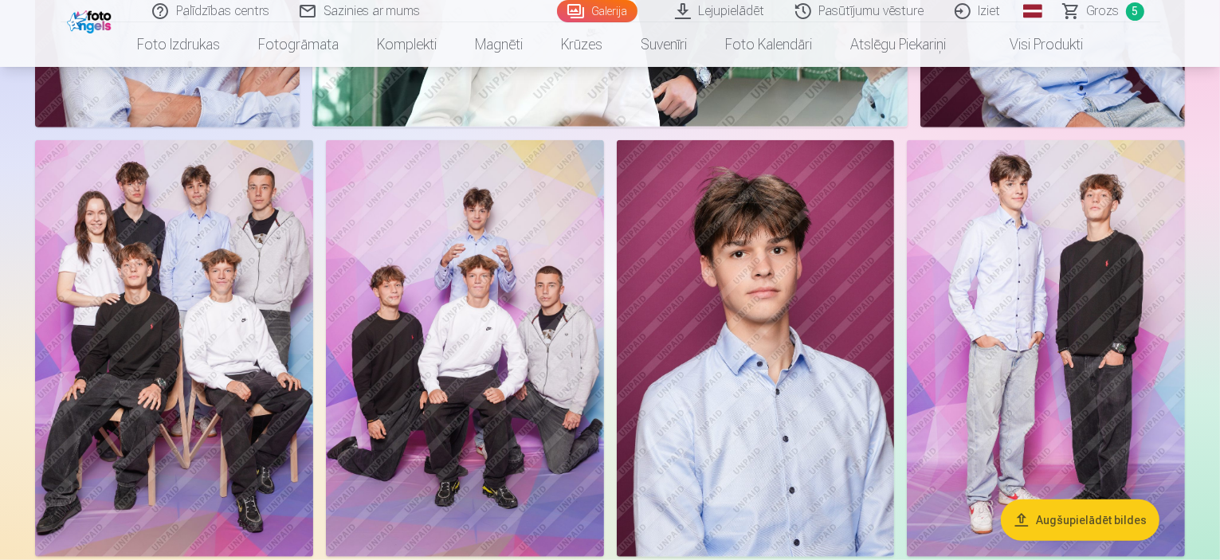
scroll to position [1244, 0]
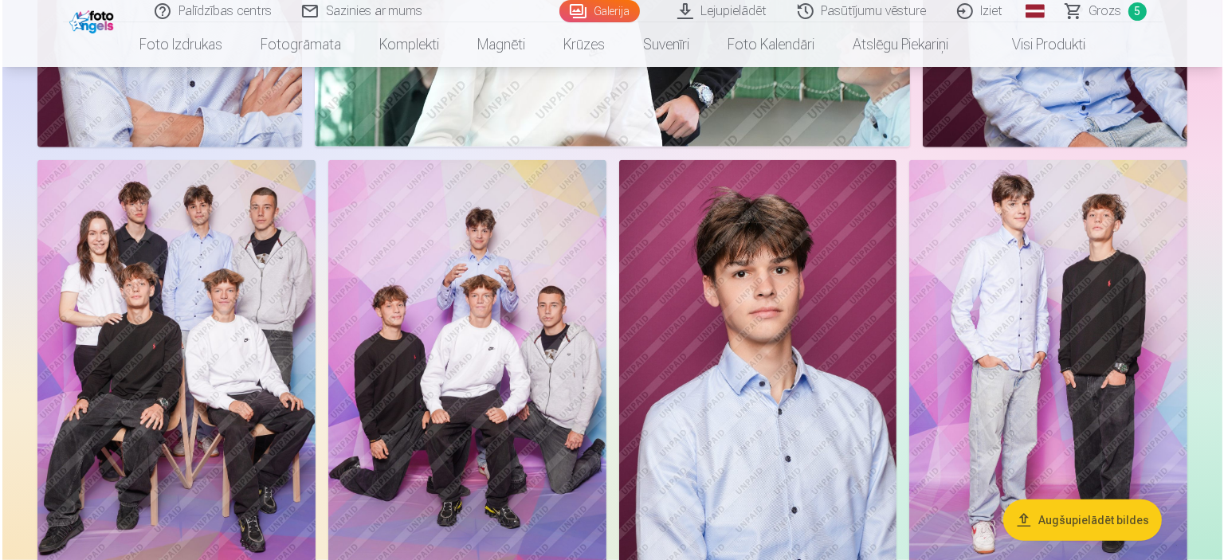
scroll to position [1248, 0]
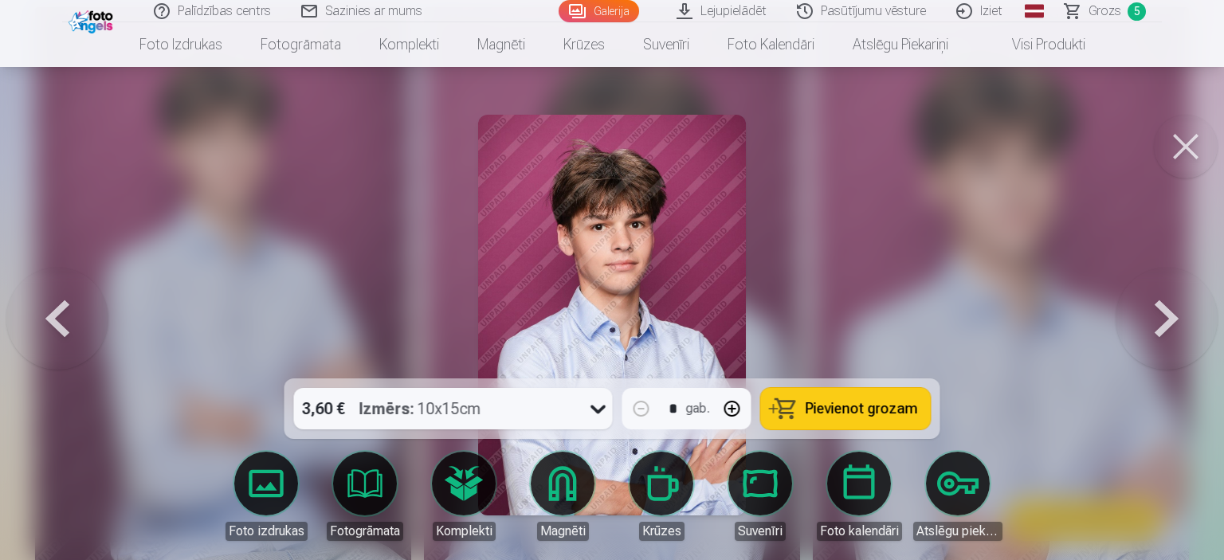
click at [864, 402] on span "Pievienot grozam" at bounding box center [861, 409] width 112 height 14
click at [1103, 13] on span "Grozs" at bounding box center [1104, 11] width 33 height 19
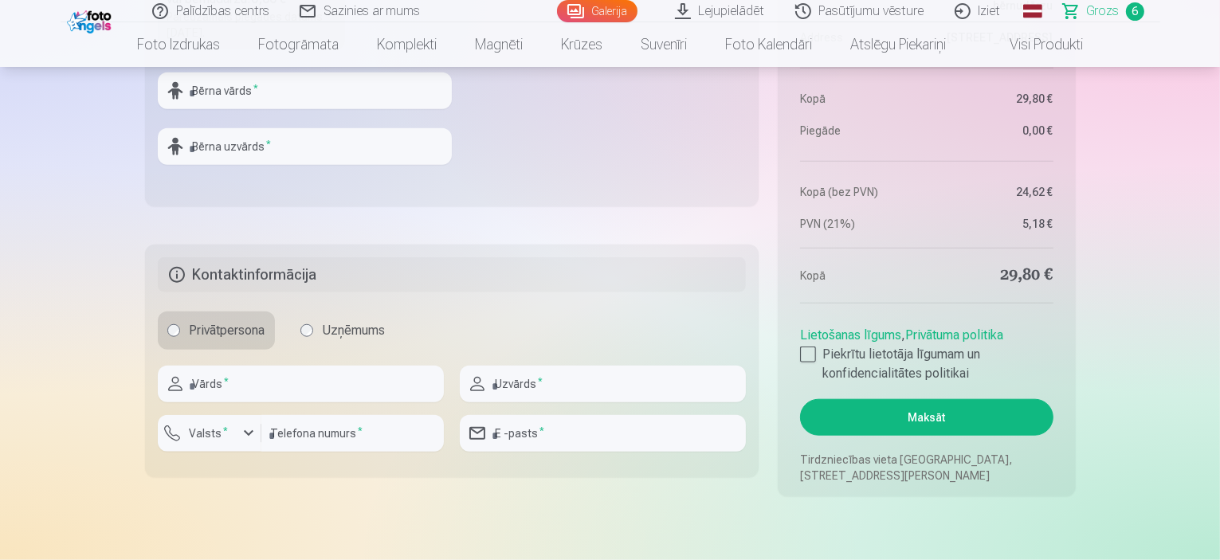
scroll to position [1528, 0]
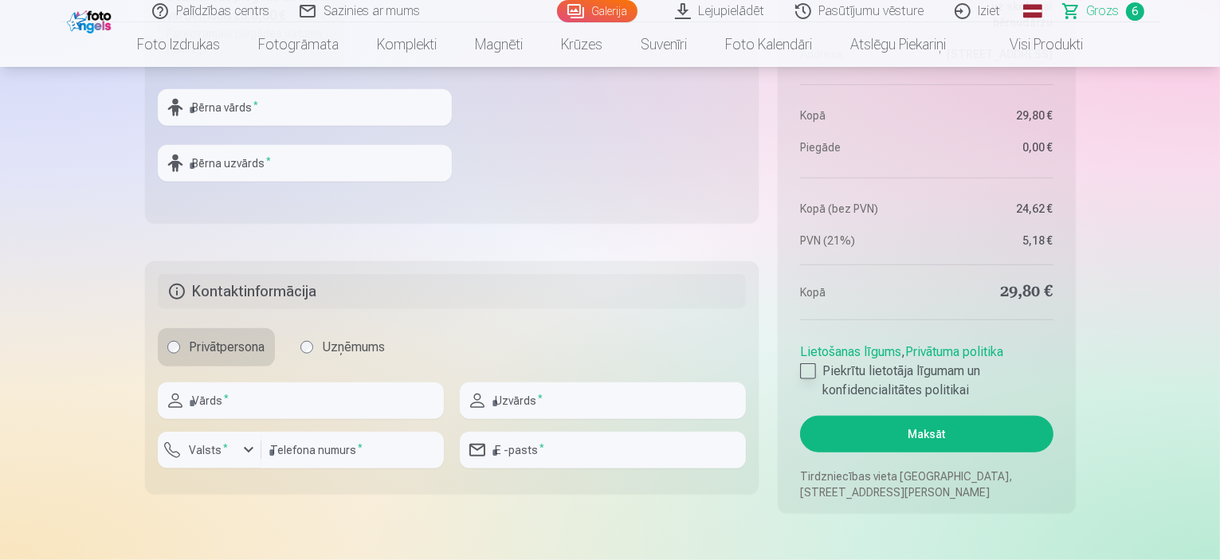
click at [844, 377] on label "Piekrītu lietotāja līgumam un konfidencialitātes politikai" at bounding box center [926, 381] width 253 height 38
click at [860, 433] on button "Maksāt" at bounding box center [926, 434] width 253 height 37
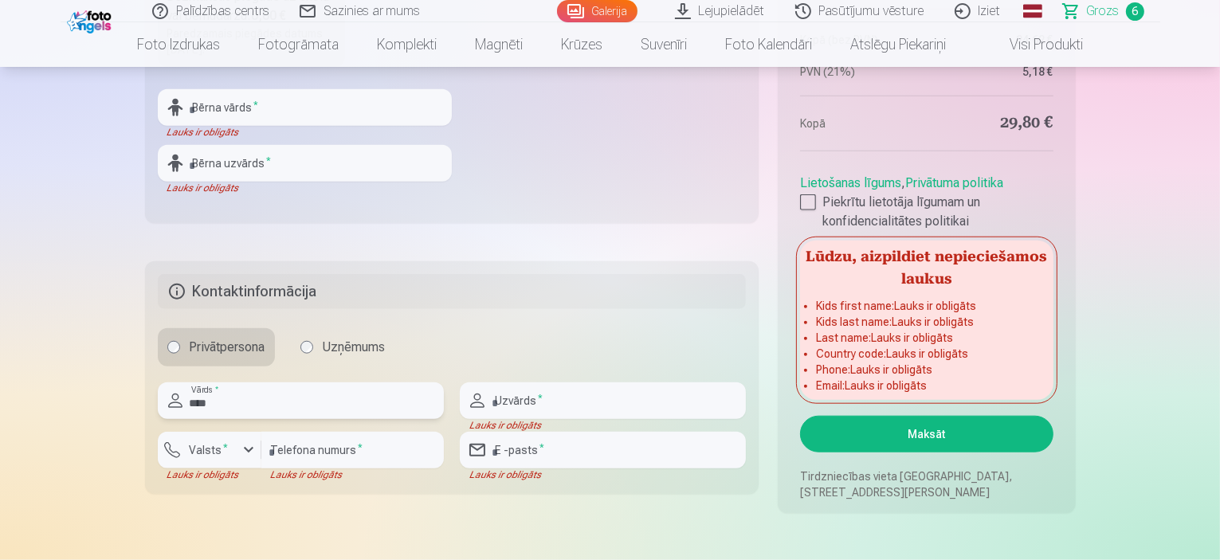
type input "****"
click at [512, 398] on input "text" at bounding box center [603, 400] width 286 height 37
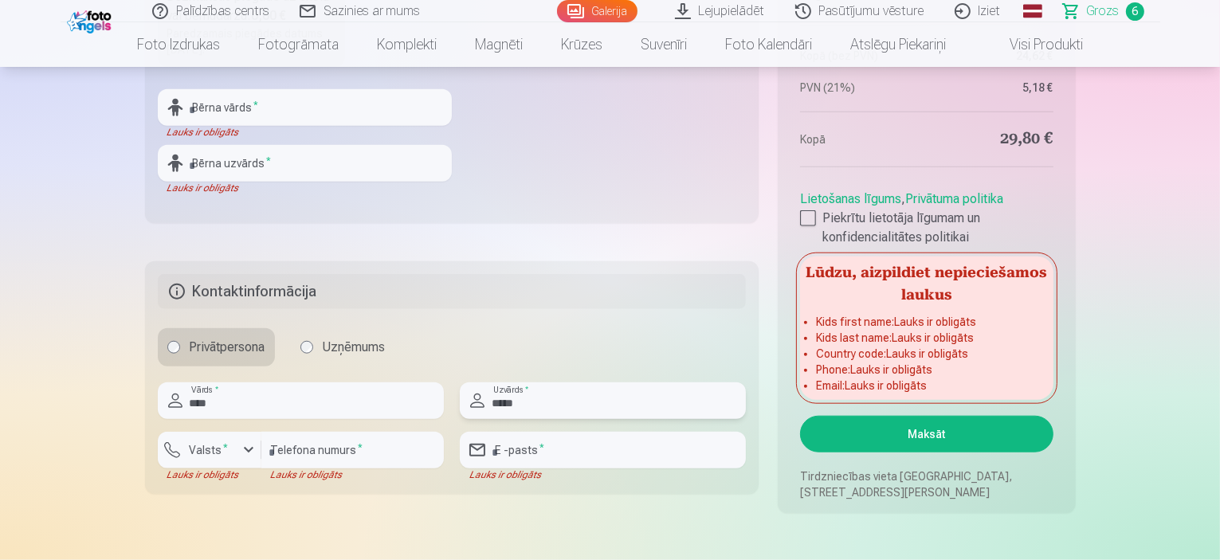
type input "*****"
click at [402, 442] on input "number" at bounding box center [352, 450] width 182 height 37
type input "********"
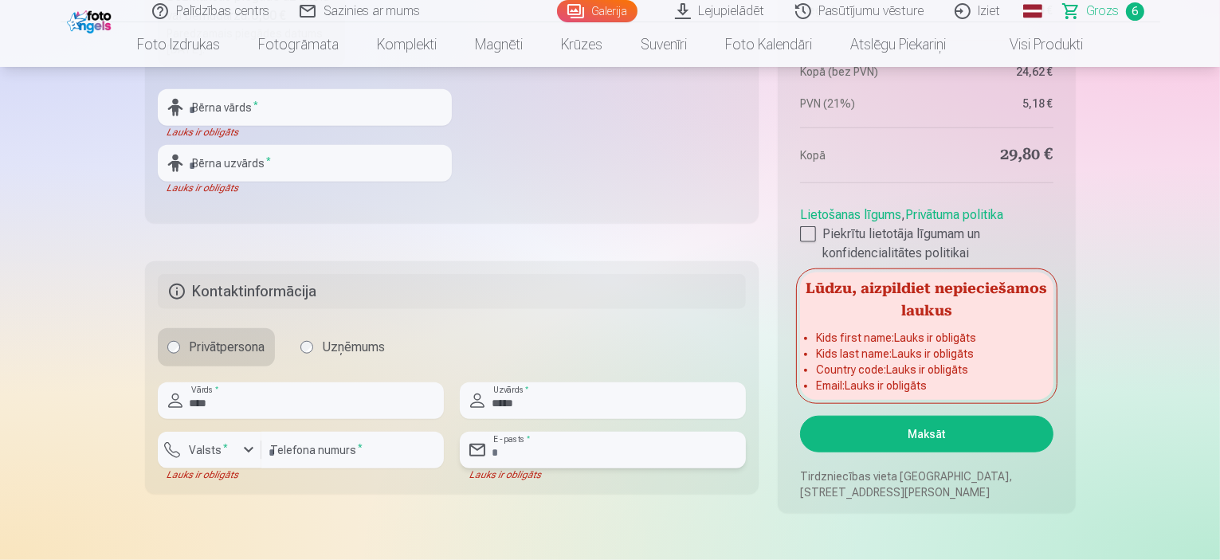
click at [520, 449] on input "email" at bounding box center [603, 450] width 286 height 37
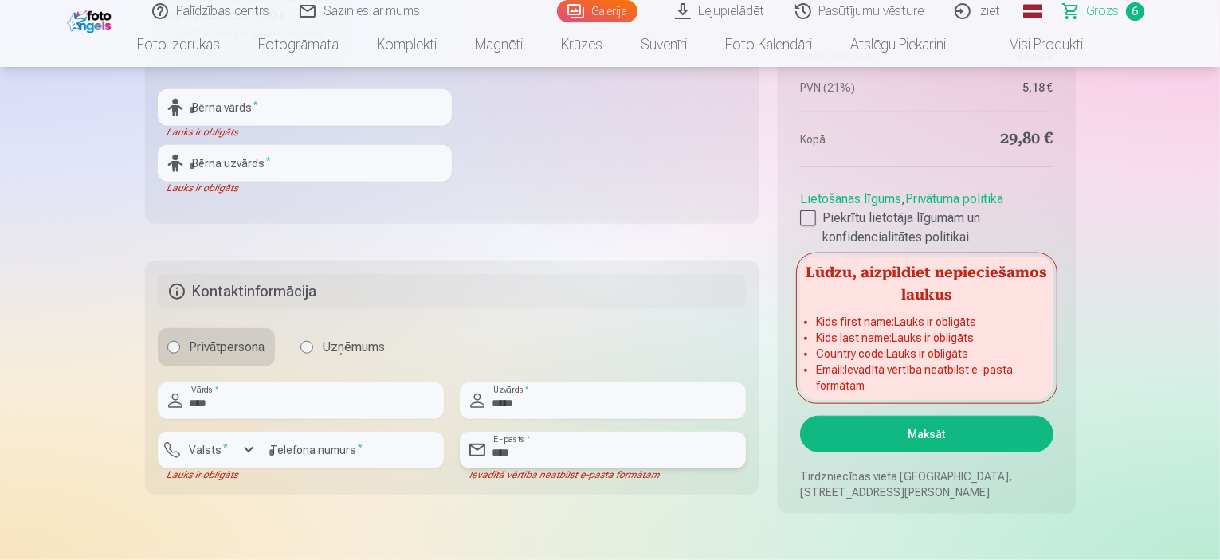
type input "**********"
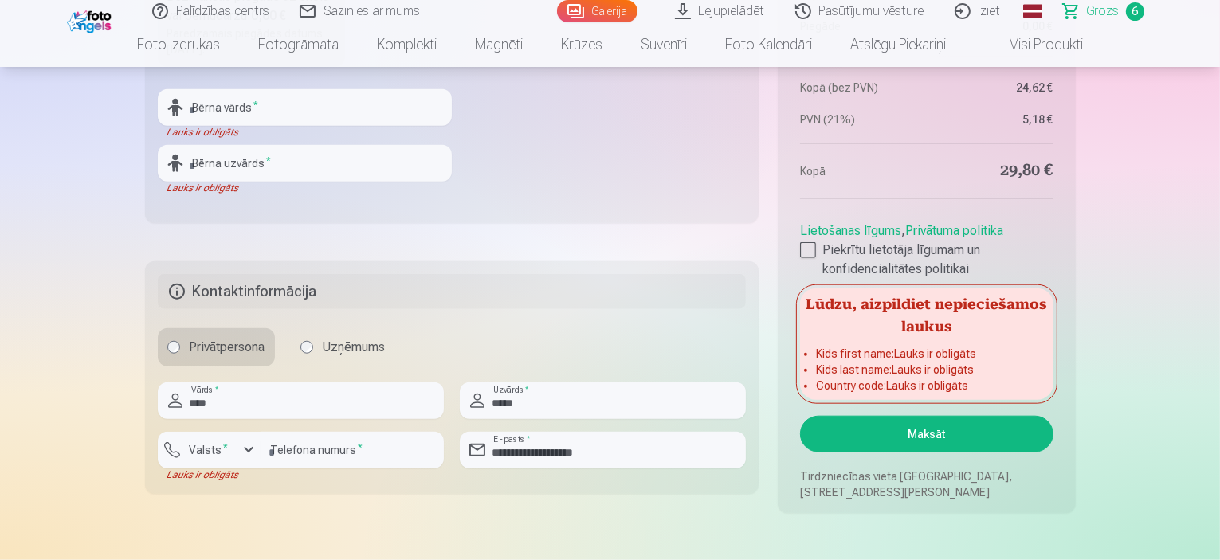
click at [902, 438] on button "Maksāt" at bounding box center [926, 434] width 253 height 37
click at [319, 108] on input "text" at bounding box center [305, 107] width 294 height 37
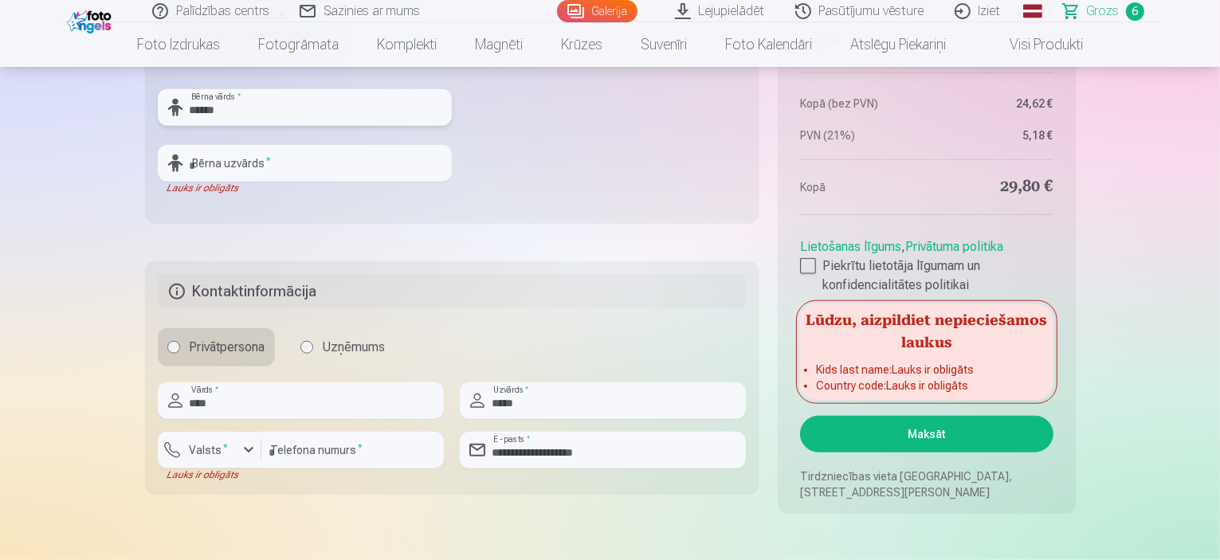
type input "******"
click at [296, 159] on input "text" at bounding box center [305, 163] width 294 height 37
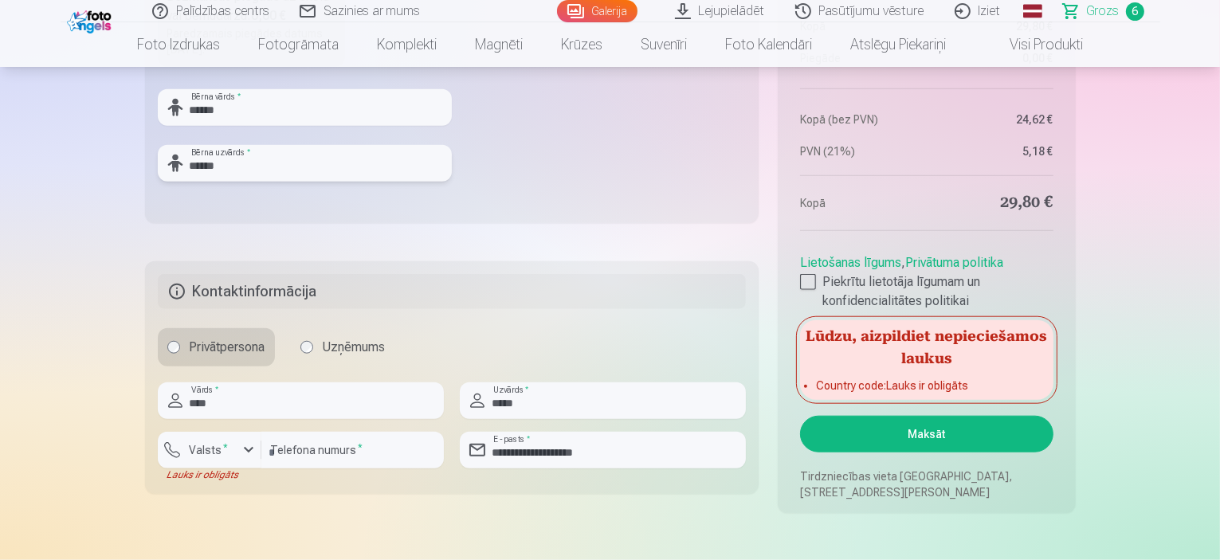
type input "******"
click at [507, 407] on input "*****" at bounding box center [603, 400] width 286 height 37
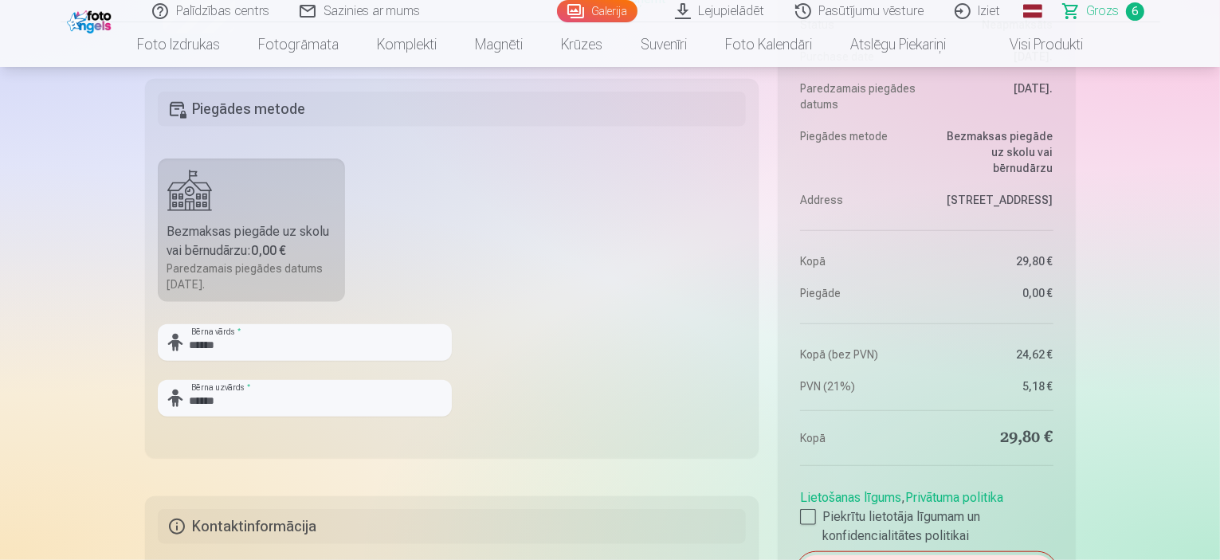
scroll to position [1275, 0]
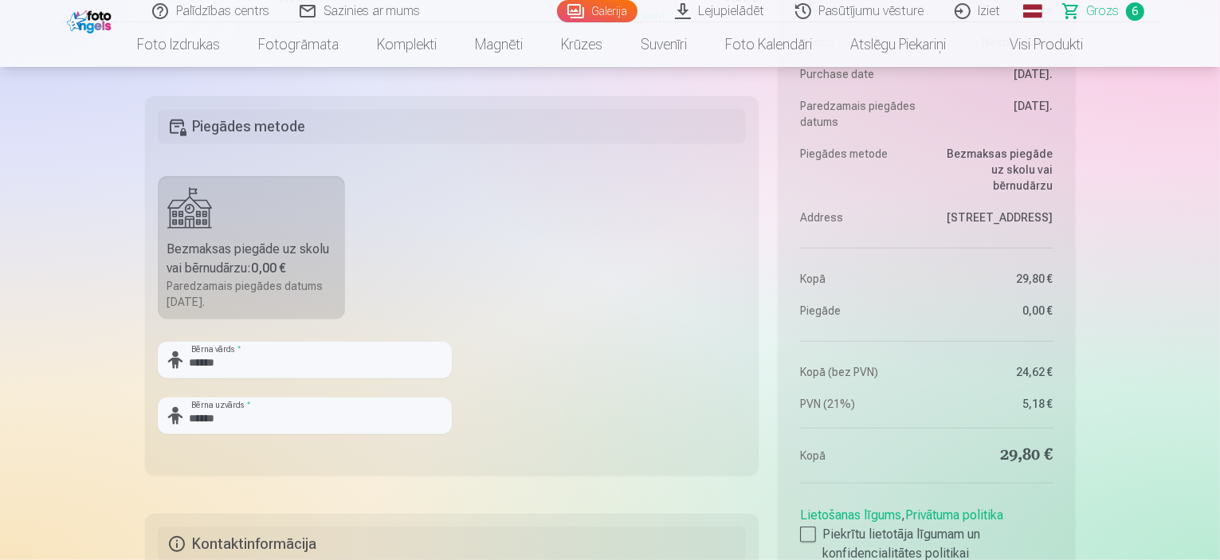
type input "*****"
click at [264, 228] on label "Bezmaksas piegāde uz skolu vai bērnudārzu : 0,00 € Paredzamais piegādes datums …" at bounding box center [252, 247] width 188 height 143
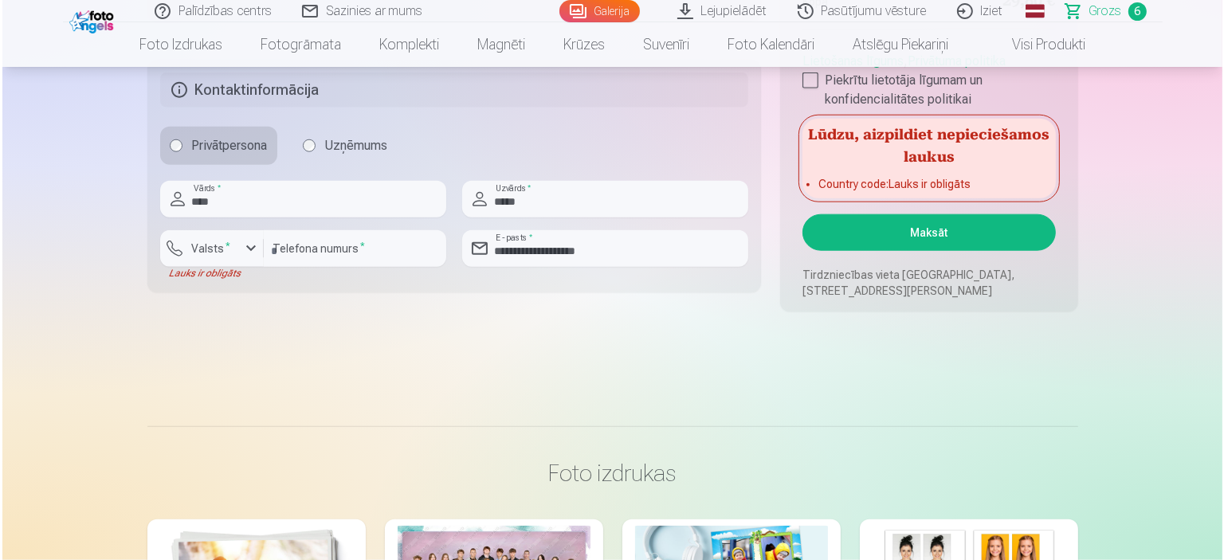
scroll to position [1746, 0]
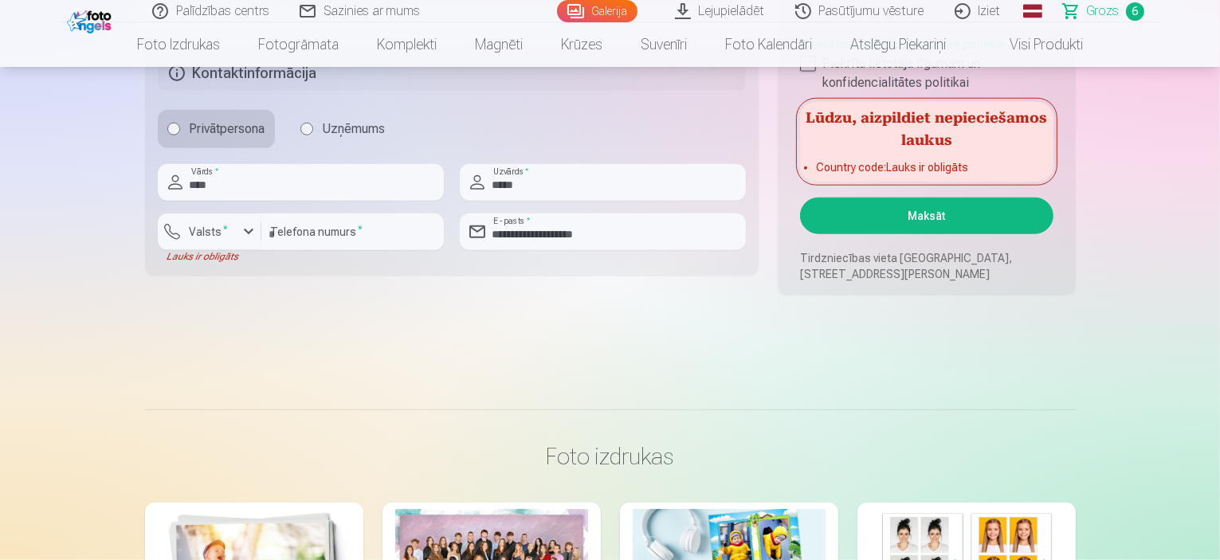
click at [870, 198] on button "Maksāt" at bounding box center [926, 216] width 253 height 37
click at [516, 123] on div "Privātpersona Uzņēmums" at bounding box center [452, 129] width 589 height 38
click at [389, 180] on input "****" at bounding box center [301, 182] width 286 height 37
click at [224, 226] on sup "*" at bounding box center [226, 229] width 5 height 10
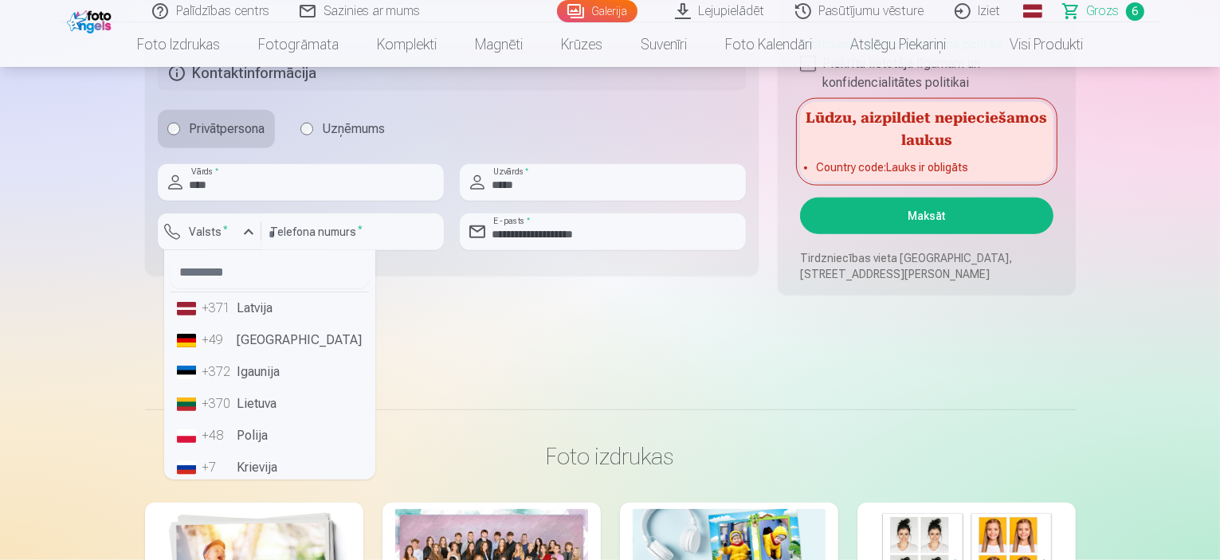
click at [247, 319] on li "+371 Latvija" at bounding box center [269, 308] width 198 height 32
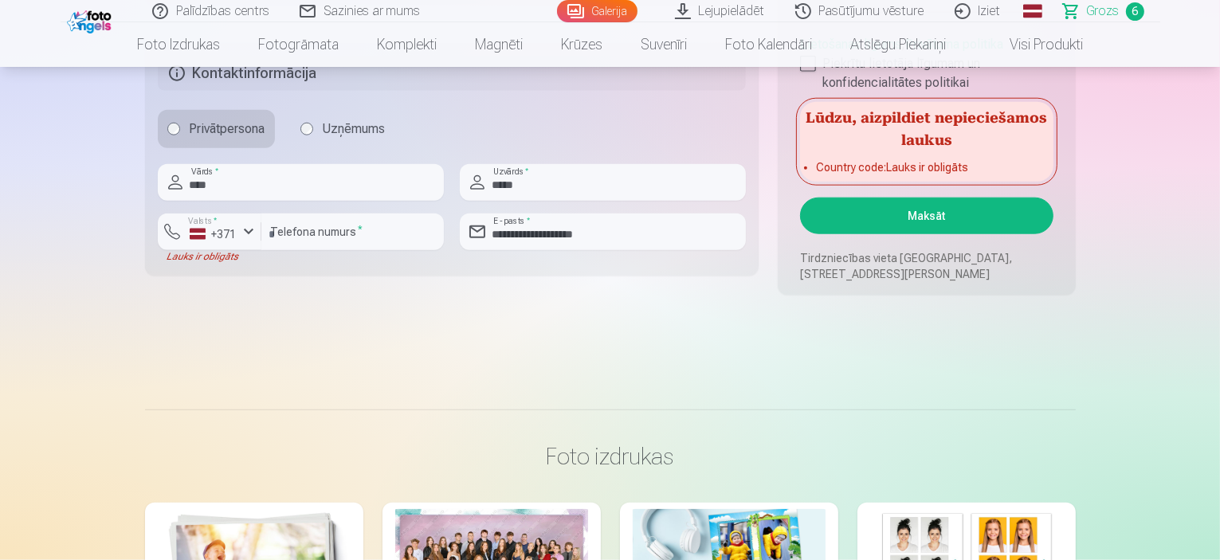
click at [860, 206] on button "Maksāt" at bounding box center [926, 216] width 253 height 37
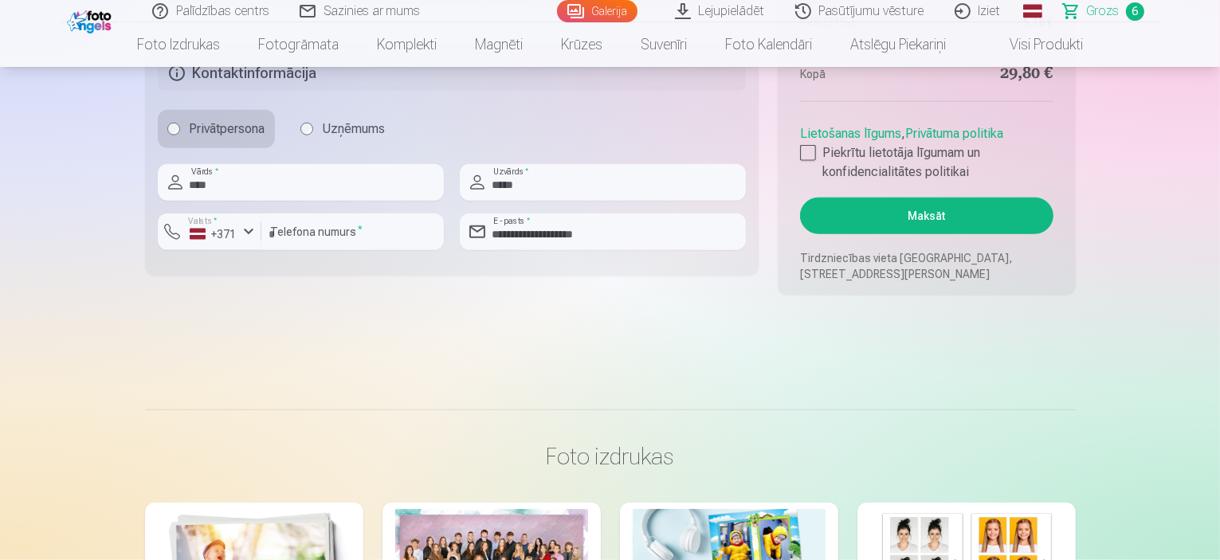
click at [860, 206] on button "Maksāt" at bounding box center [926, 216] width 253 height 37
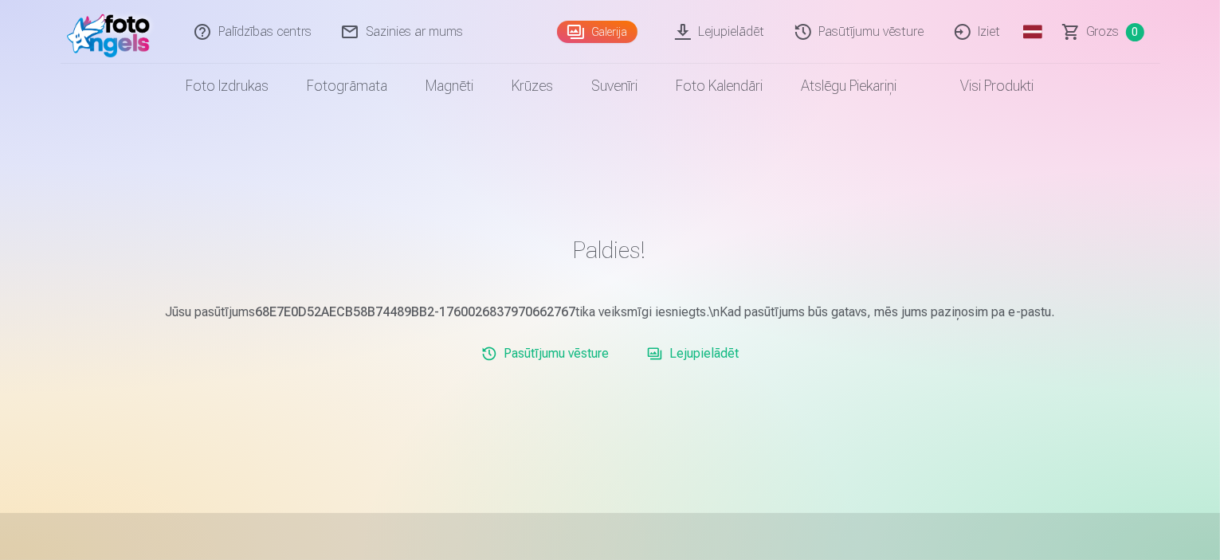
click at [711, 356] on link "Lejupielādēt" at bounding box center [693, 354] width 104 height 32
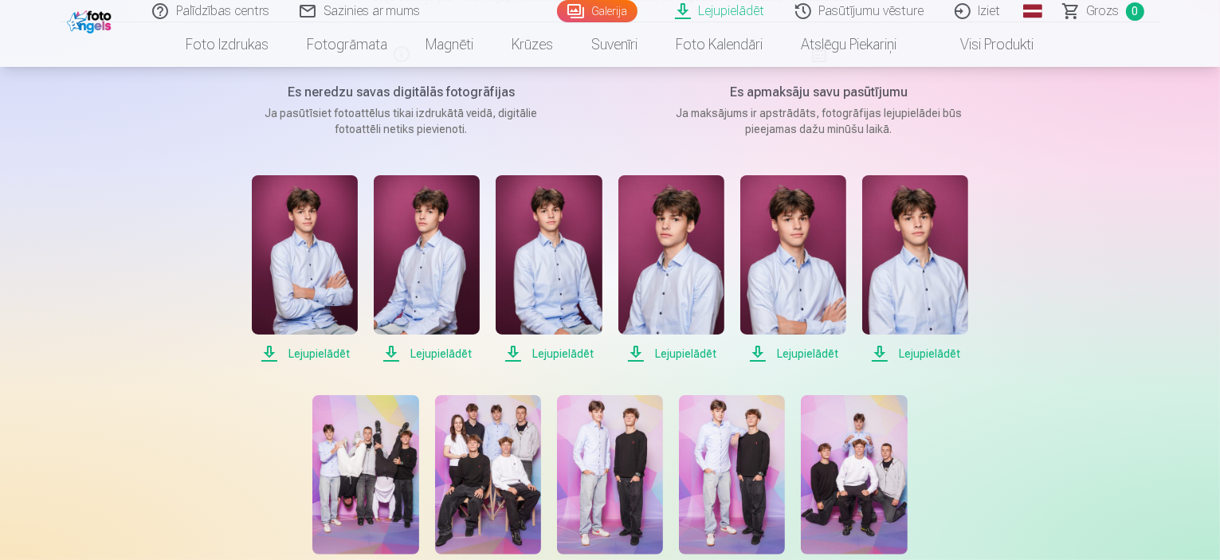
scroll to position [174, 0]
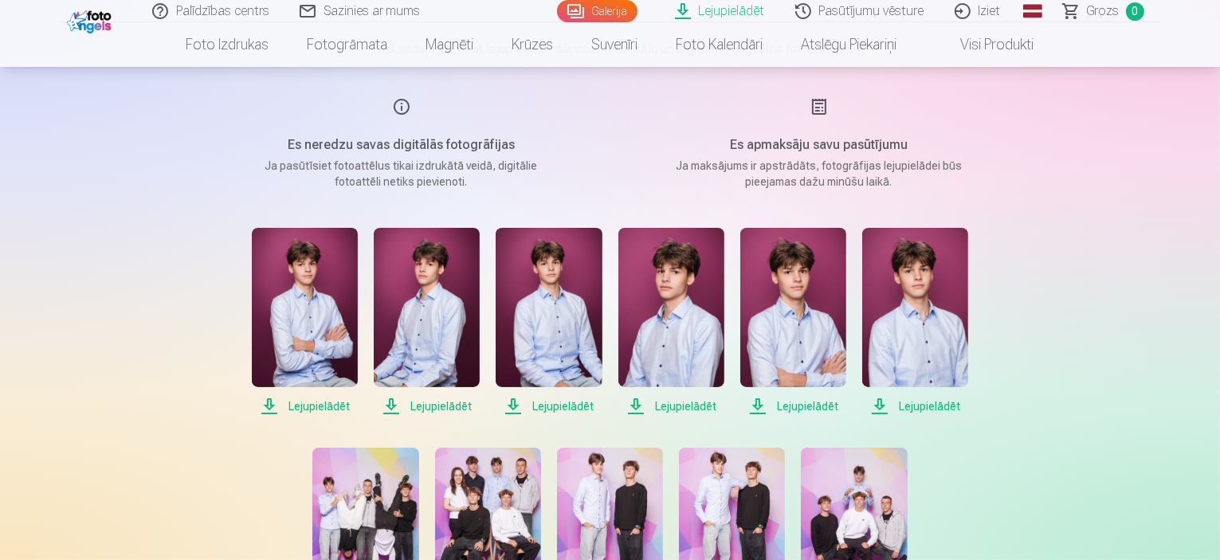
click at [333, 401] on span "Lejupielādēt" at bounding box center [305, 406] width 106 height 19
click at [439, 401] on span "Lejupielādēt" at bounding box center [427, 406] width 106 height 19
click at [535, 409] on span "Lejupielādēt" at bounding box center [549, 406] width 106 height 19
click at [656, 404] on span "Lejupielādēt" at bounding box center [671, 406] width 106 height 19
click at [786, 401] on span "Lejupielādēt" at bounding box center [793, 406] width 106 height 19
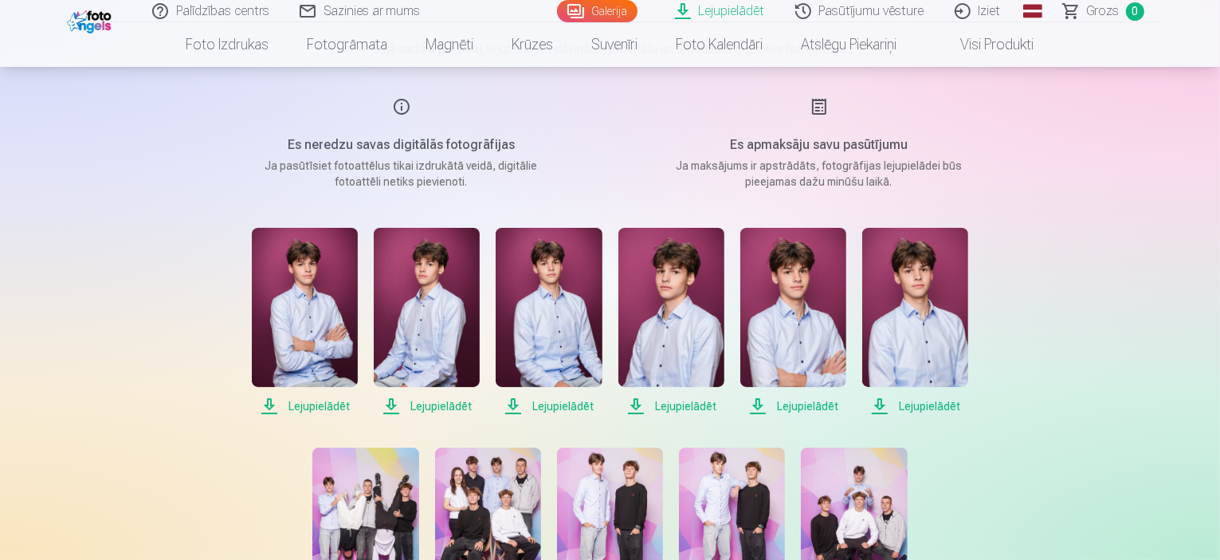
click at [921, 404] on span "Lejupielādēt" at bounding box center [915, 406] width 106 height 19
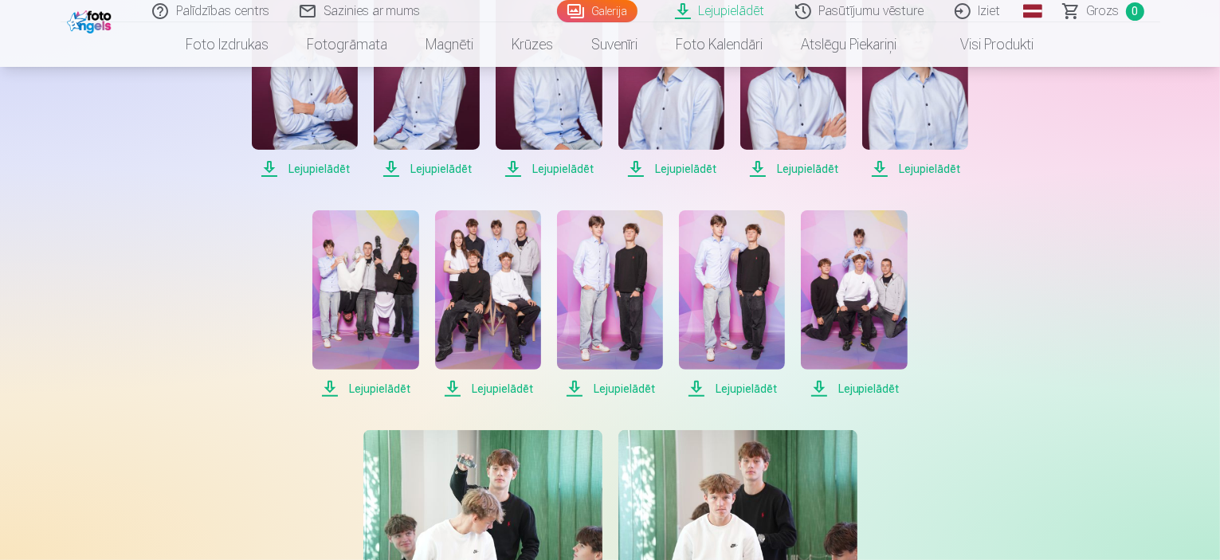
scroll to position [421, 0]
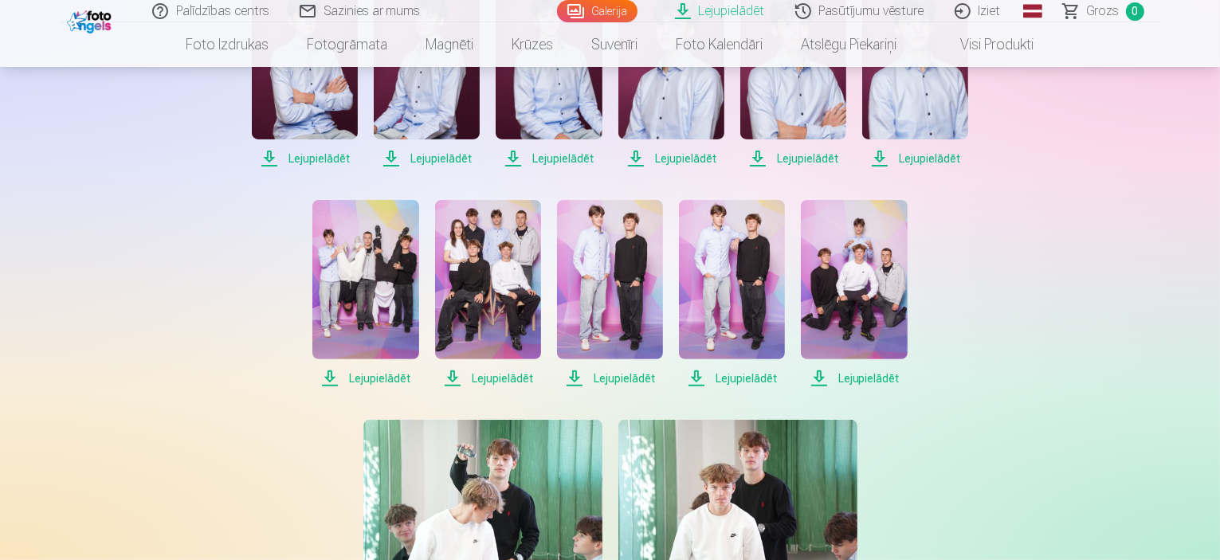
click at [620, 375] on span "Lejupielādēt" at bounding box center [610, 378] width 106 height 19
click at [500, 375] on span "Lejupielādēt" at bounding box center [488, 378] width 106 height 19
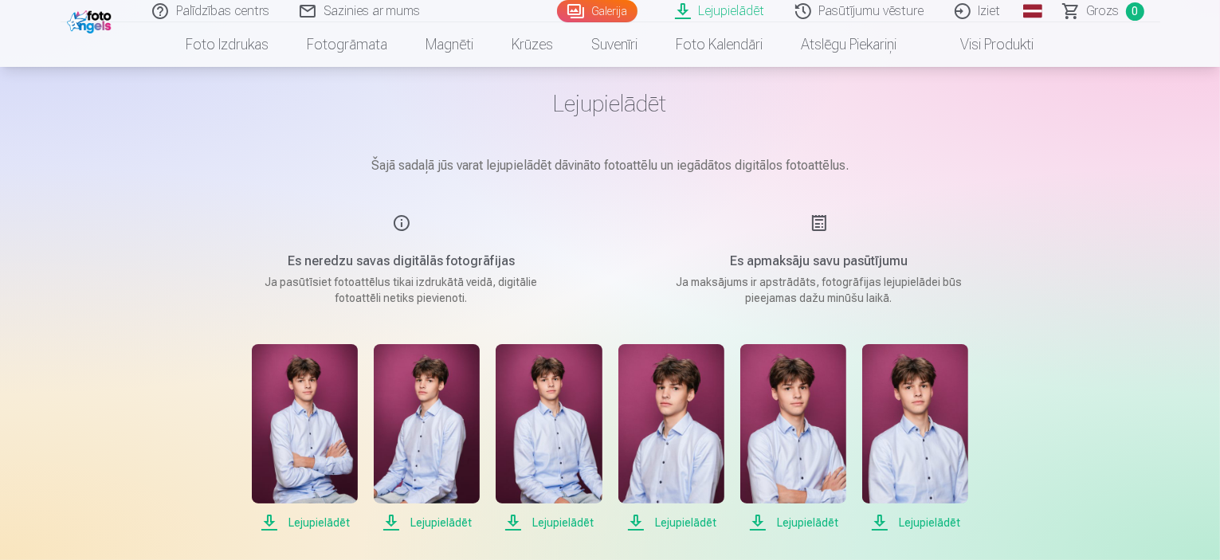
scroll to position [0, 0]
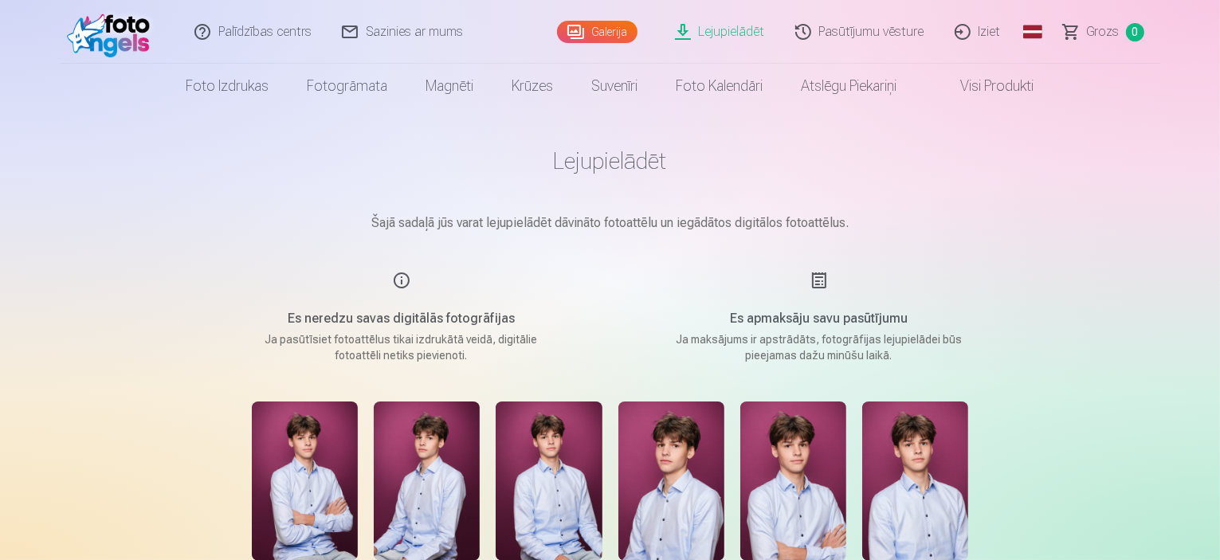
click at [989, 35] on link "Iziet" at bounding box center [978, 32] width 76 height 64
